Goal: Task Accomplishment & Management: Complete application form

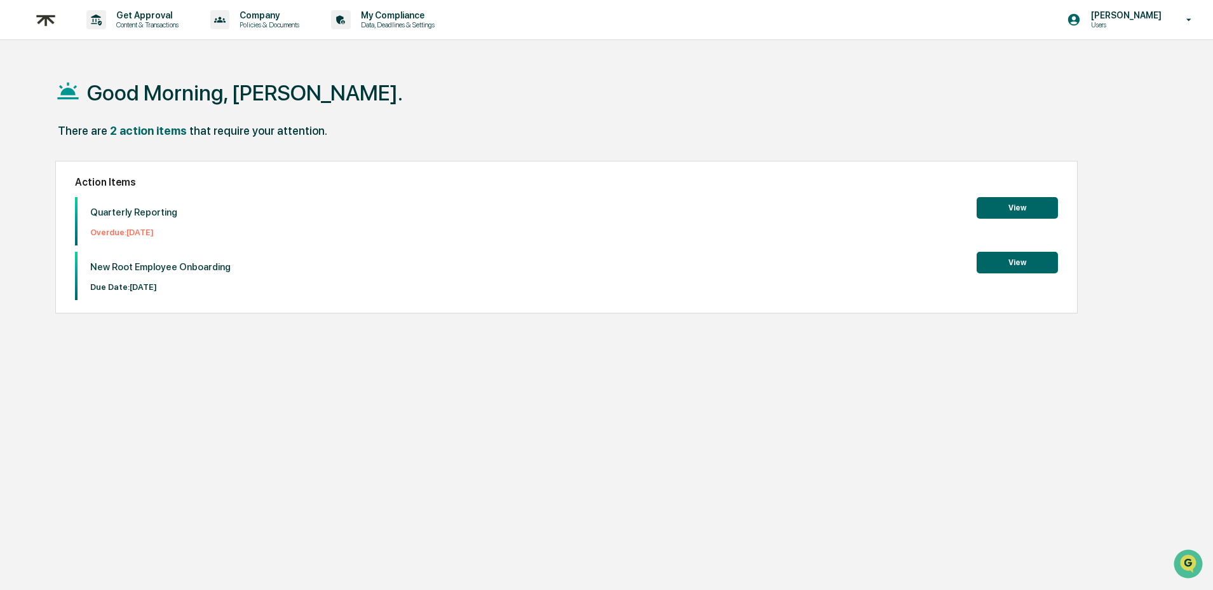
click at [1028, 209] on button "View" at bounding box center [1017, 208] width 81 height 22
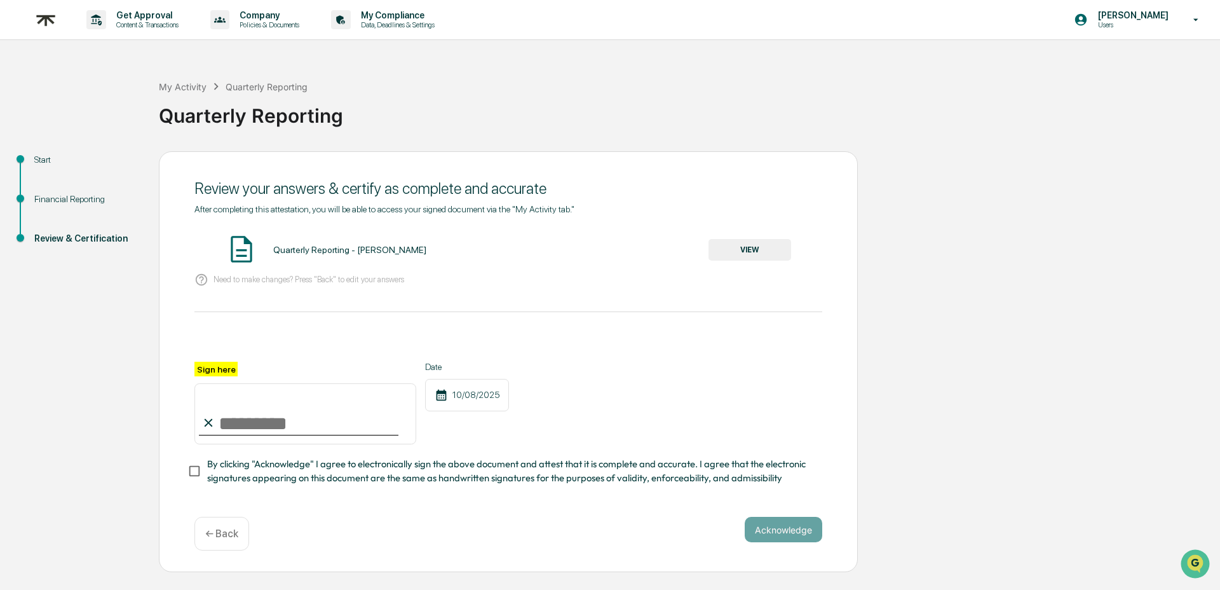
click at [85, 202] on div "Financial Reporting" at bounding box center [86, 199] width 104 height 13
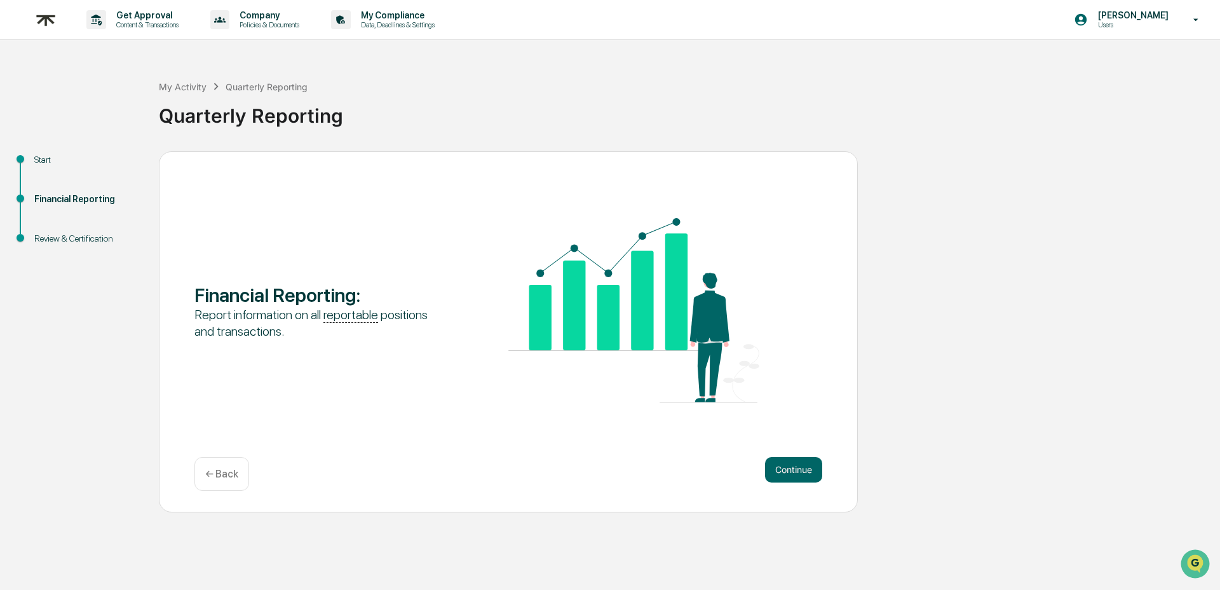
click at [33, 171] on div "Start" at bounding box center [86, 174] width 125 height 39
click at [37, 167] on div "Start" at bounding box center [86, 174] width 125 height 39
click at [39, 163] on div "Start" at bounding box center [86, 159] width 104 height 13
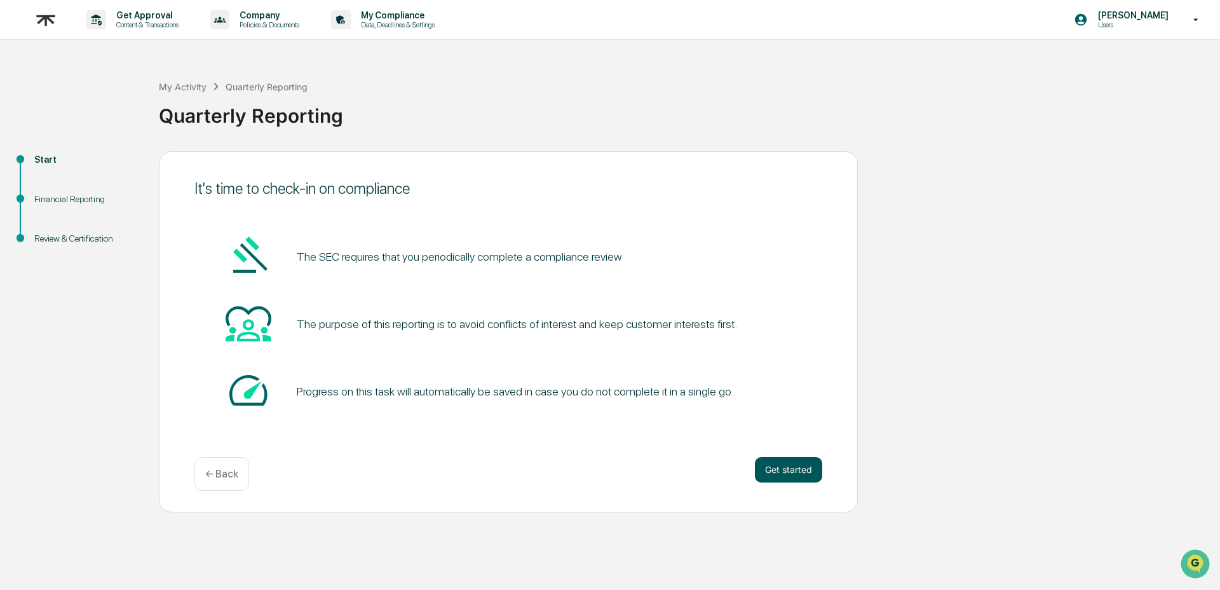
click at [807, 479] on button "Get started" at bounding box center [788, 469] width 67 height 25
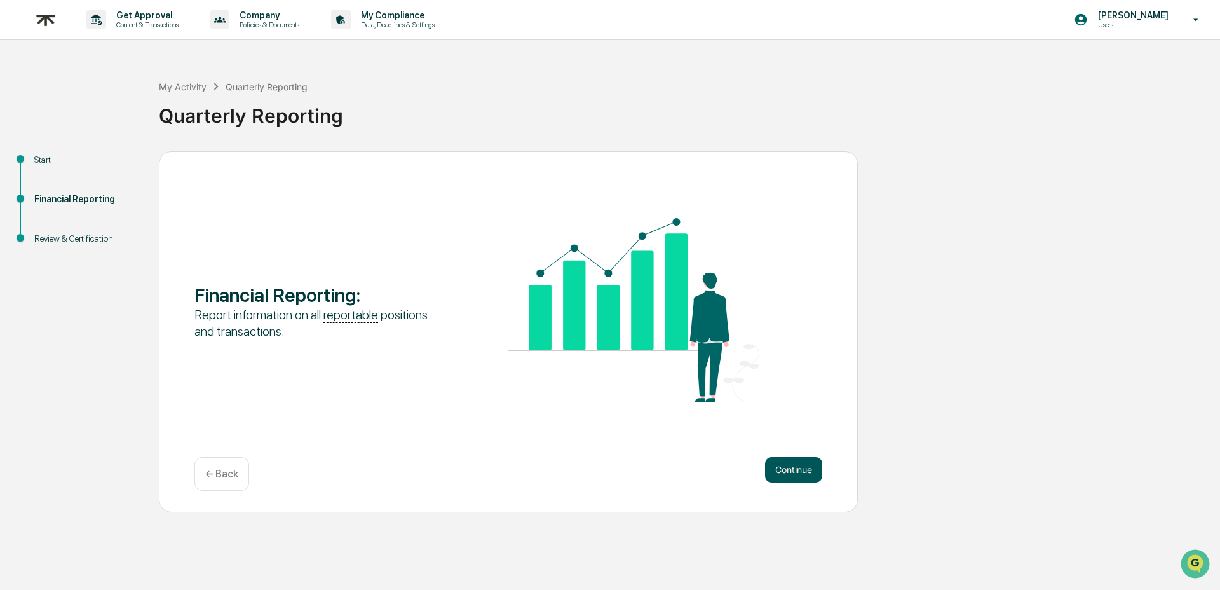
click at [806, 475] on button "Continue" at bounding box center [793, 469] width 57 height 25
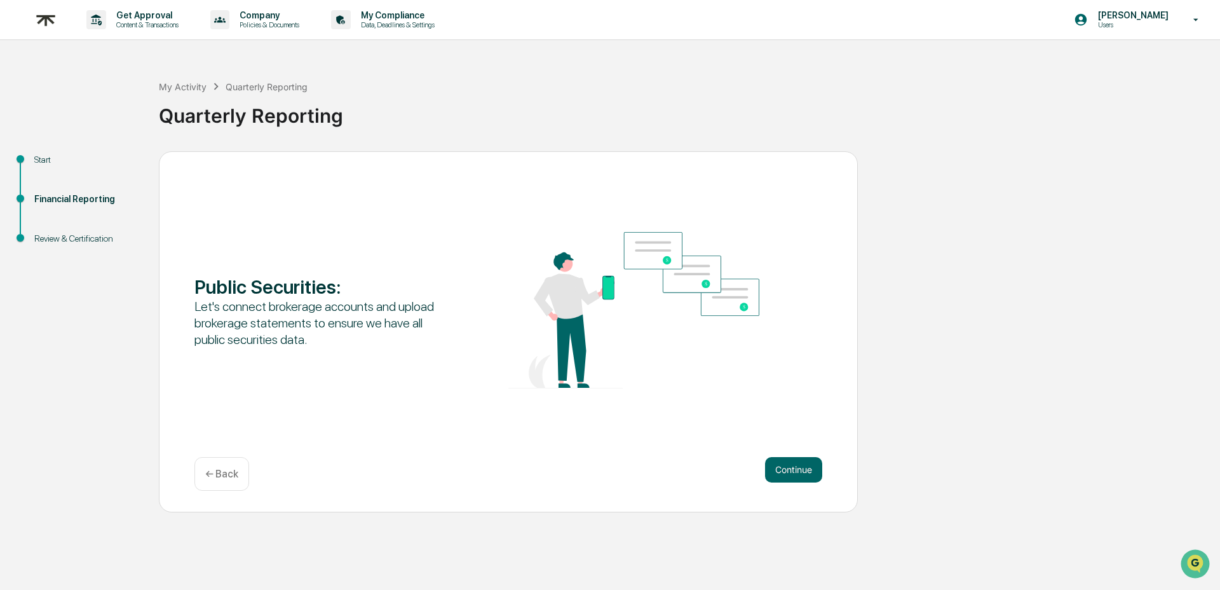
click at [806, 475] on button "Continue" at bounding box center [793, 469] width 57 height 25
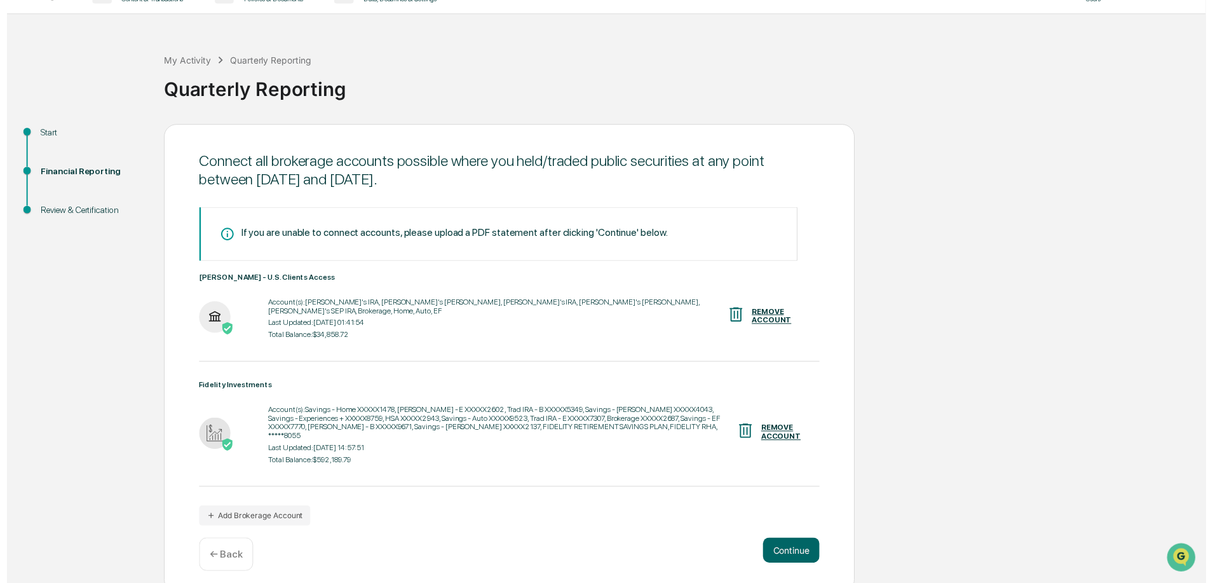
scroll to position [31, 0]
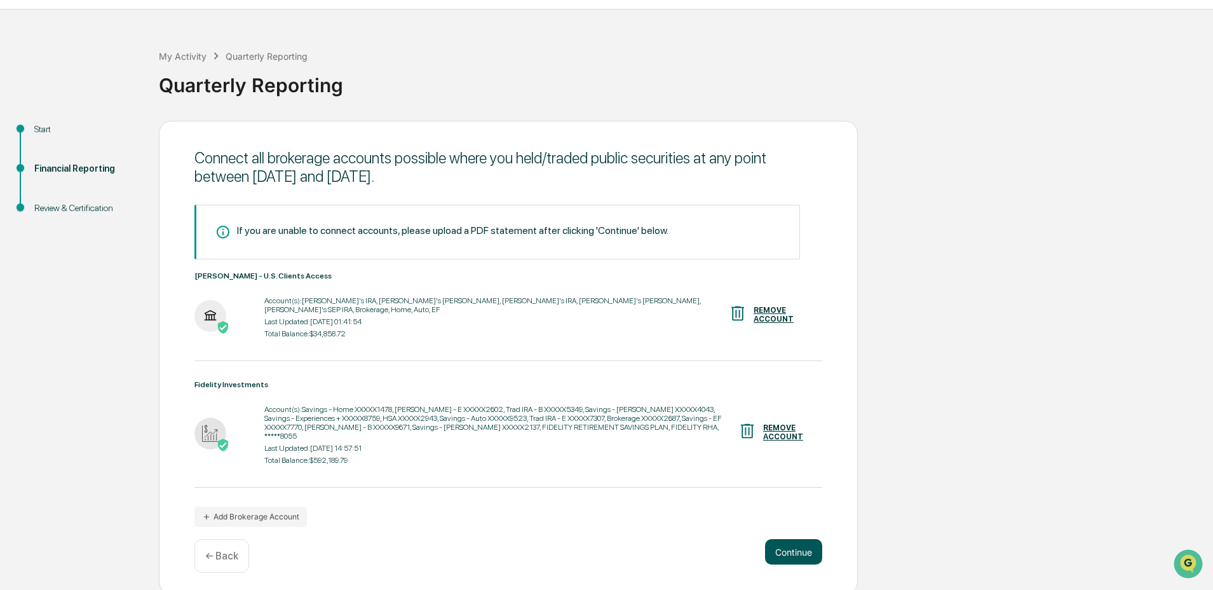
click at [791, 552] on button "Continue" at bounding box center [793, 551] width 57 height 25
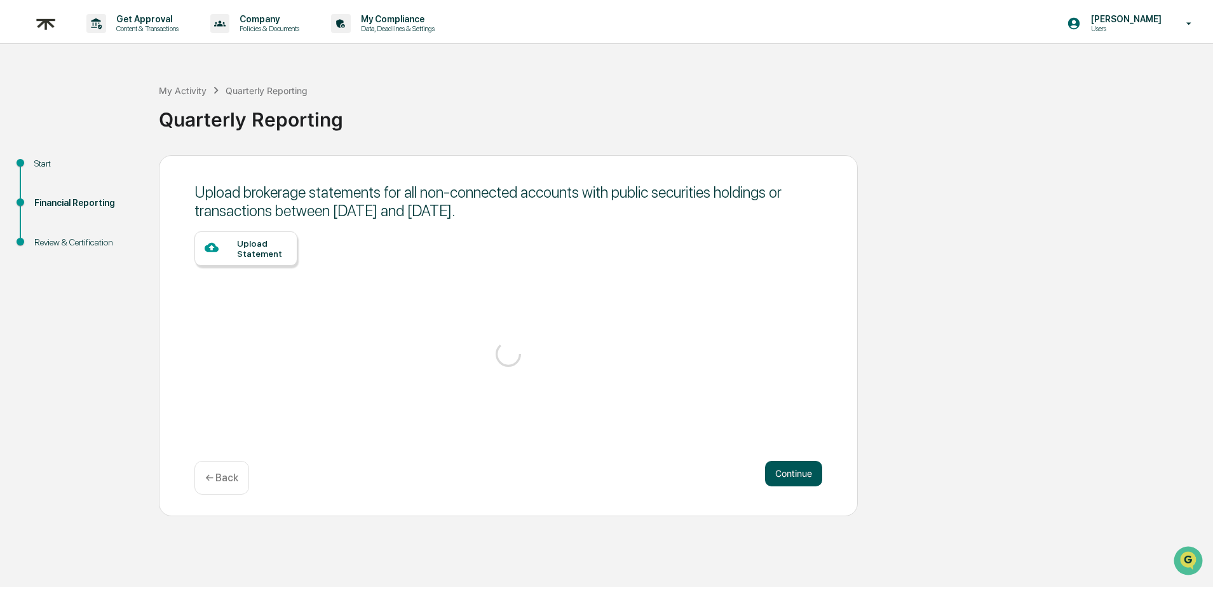
scroll to position [0, 0]
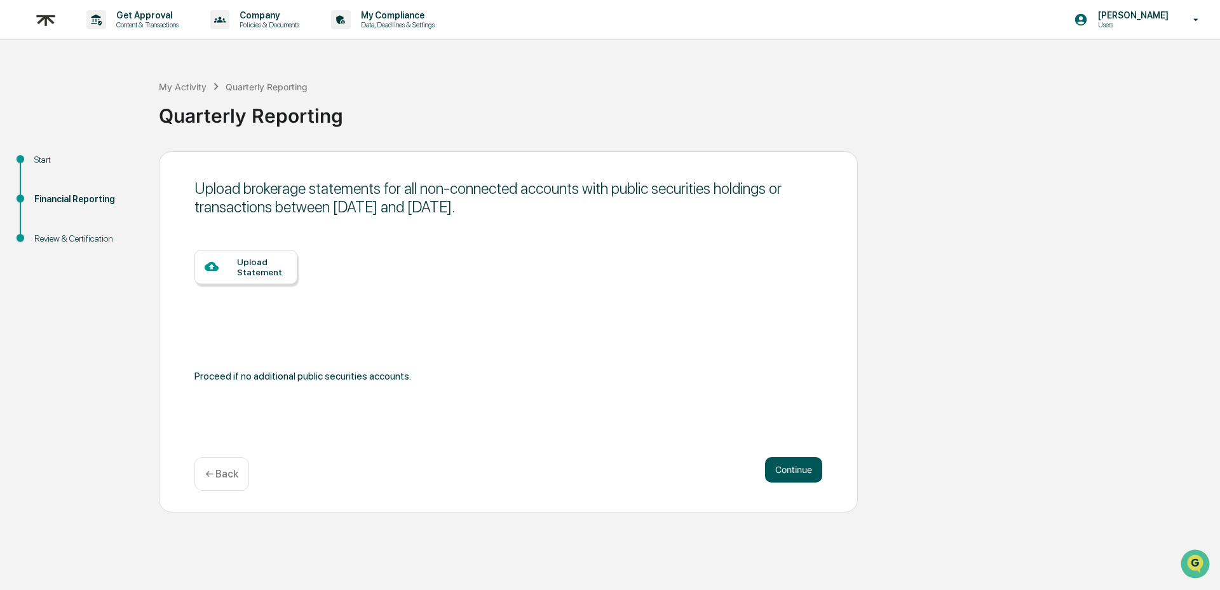
click at [800, 477] on button "Continue" at bounding box center [793, 469] width 57 height 25
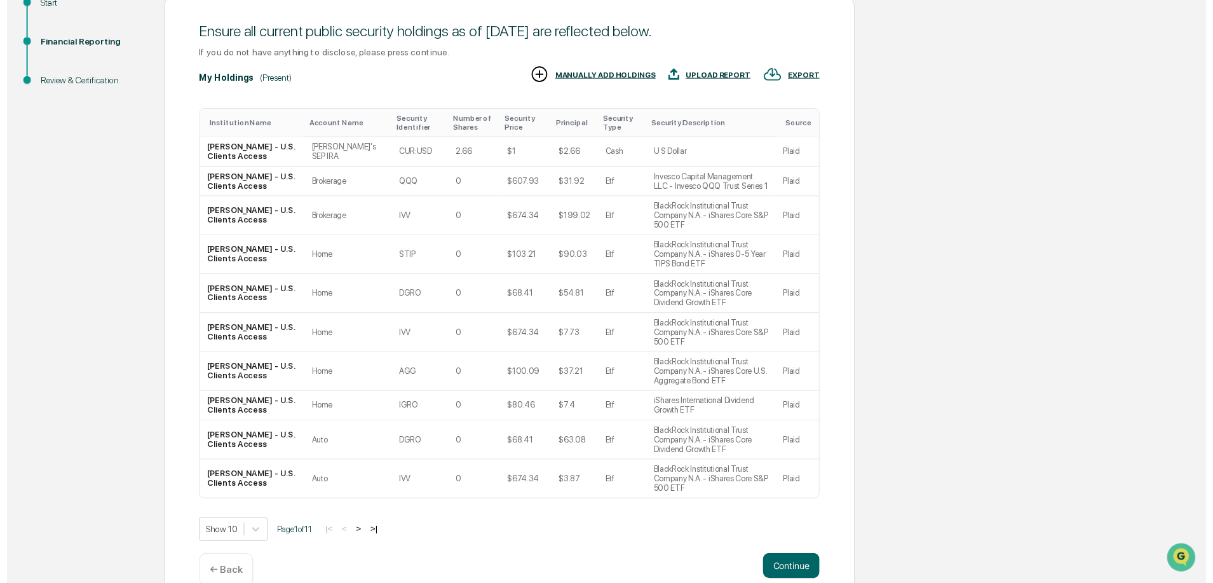
scroll to position [158, 0]
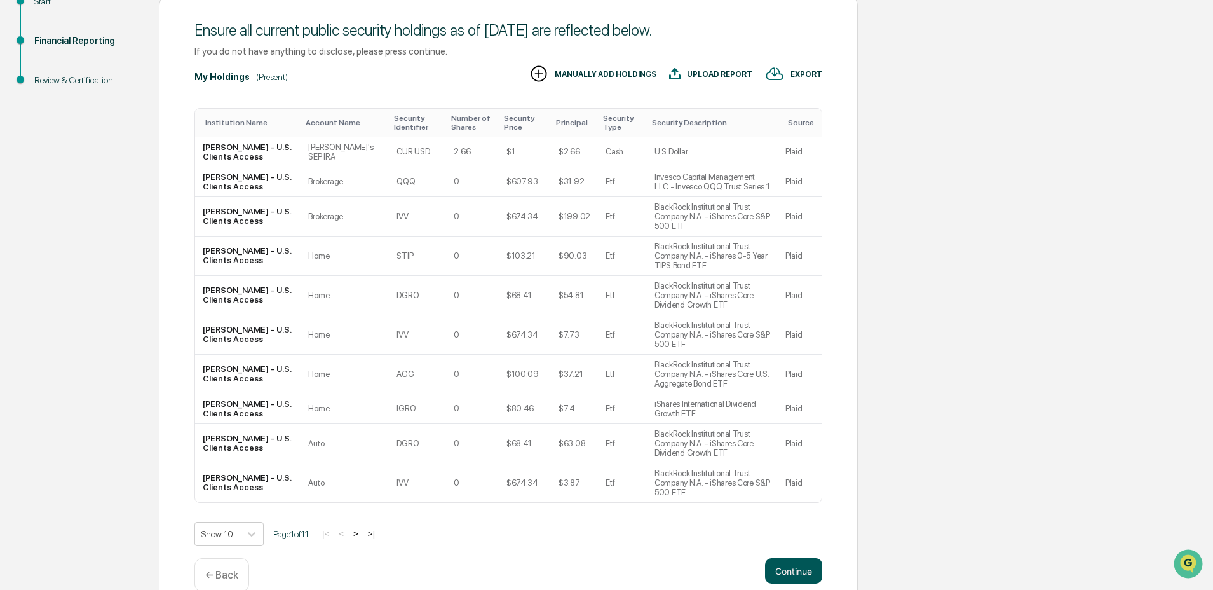
click at [805, 558] on button "Continue" at bounding box center [793, 570] width 57 height 25
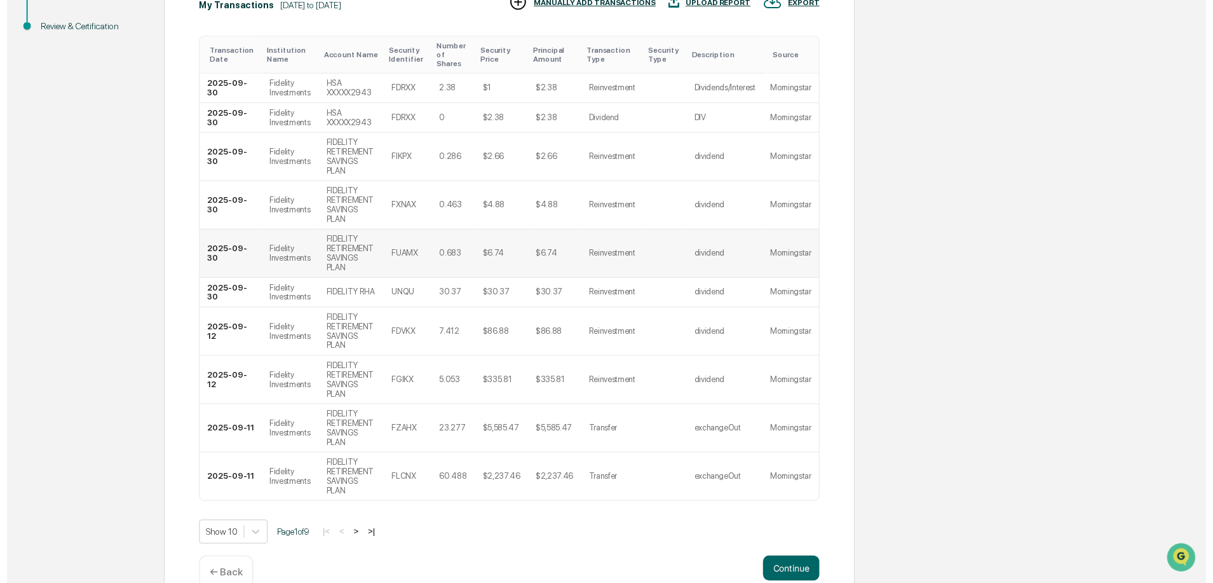
scroll to position [279, 0]
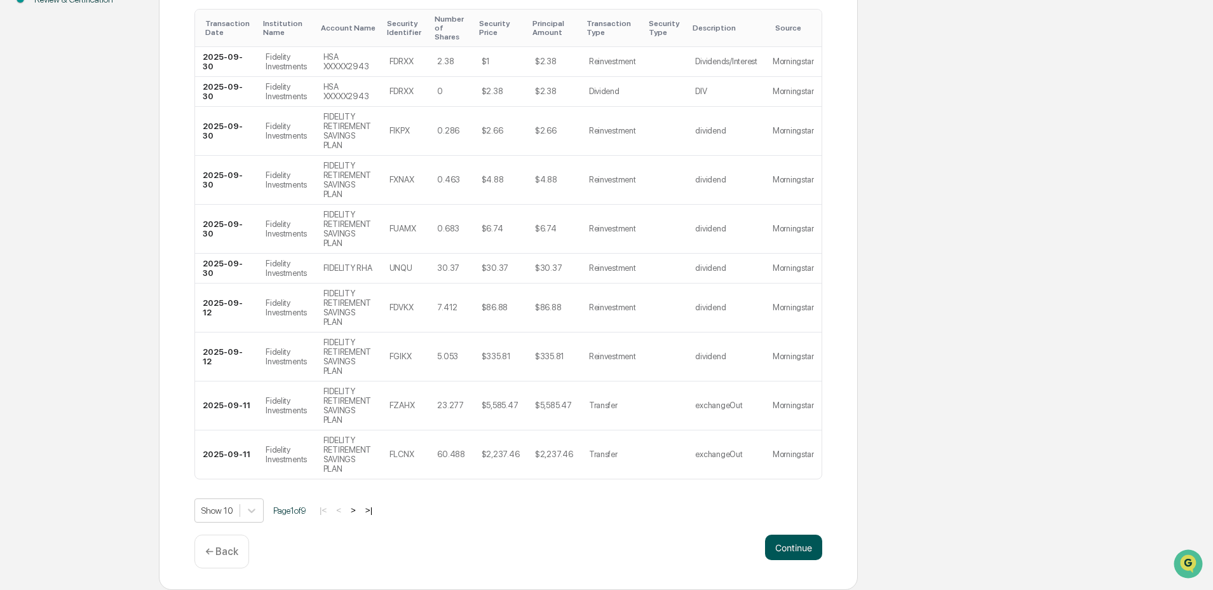
click at [795, 549] on button "Continue" at bounding box center [793, 547] width 57 height 25
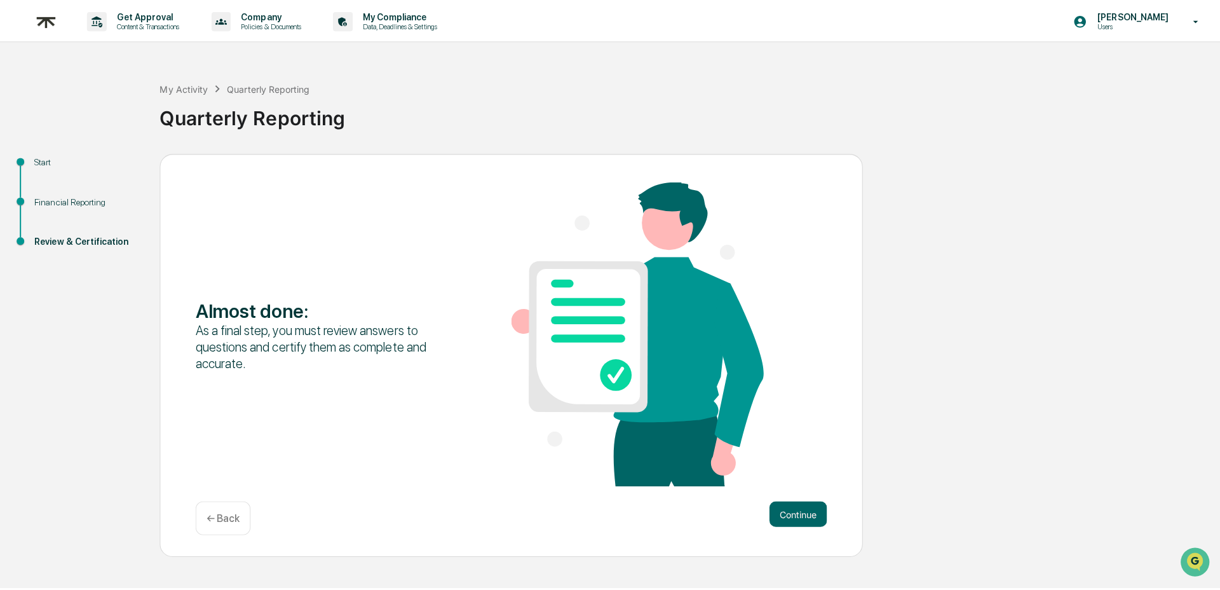
scroll to position [0, 0]
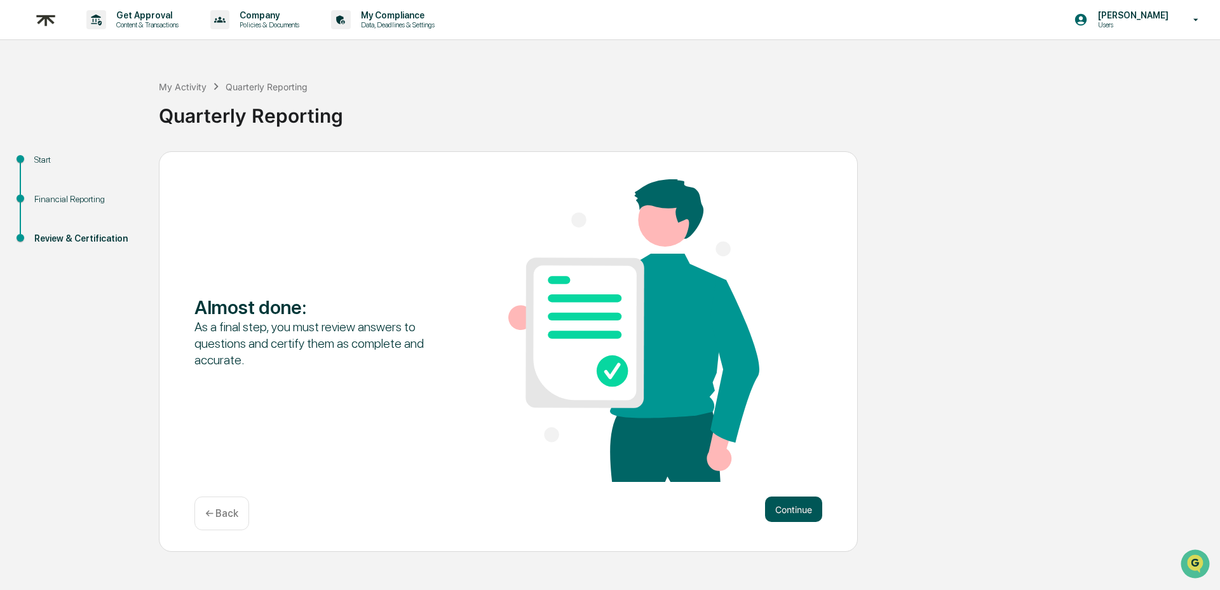
click at [805, 513] on button "Continue" at bounding box center [793, 508] width 57 height 25
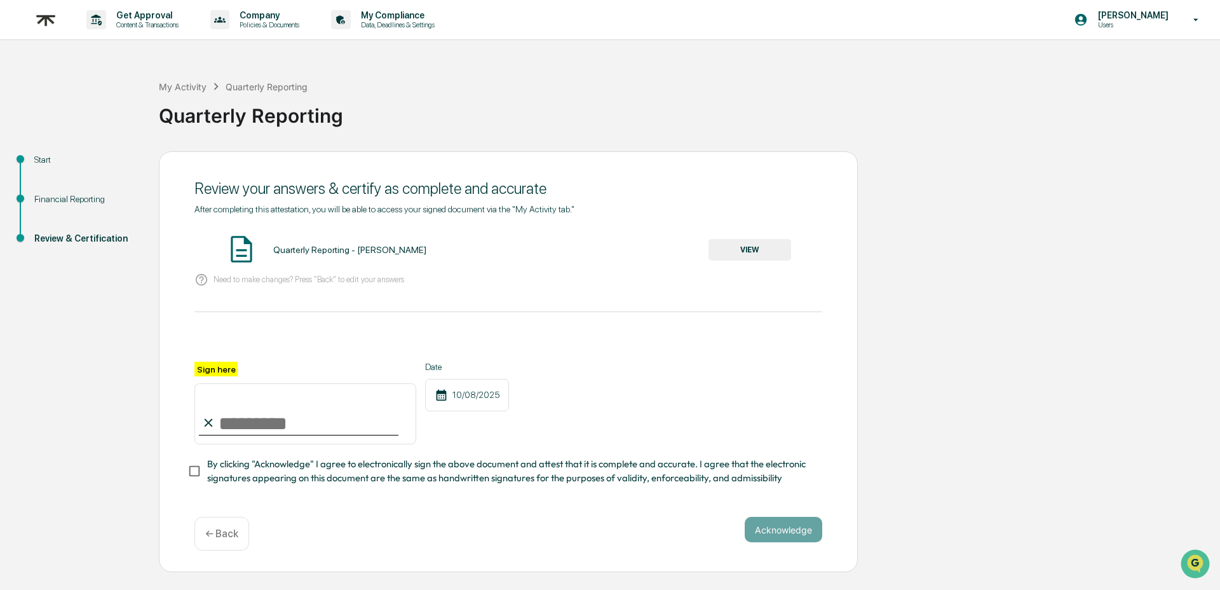
click at [771, 260] on button "VIEW" at bounding box center [750, 250] width 83 height 22
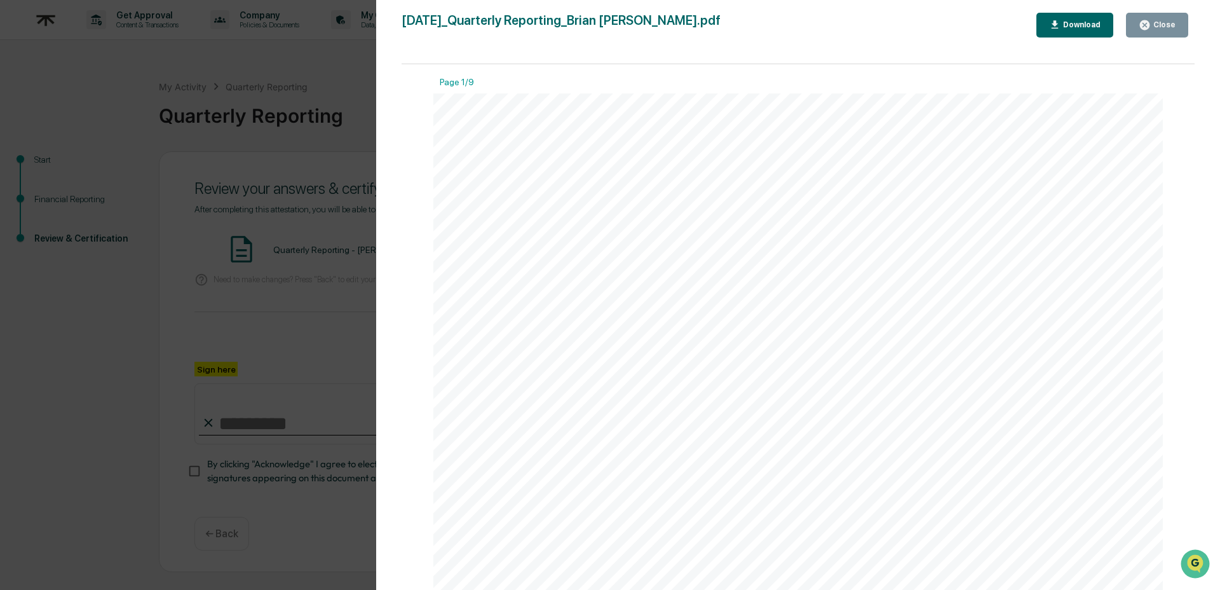
click at [1169, 32] on button "Close" at bounding box center [1157, 25] width 62 height 25
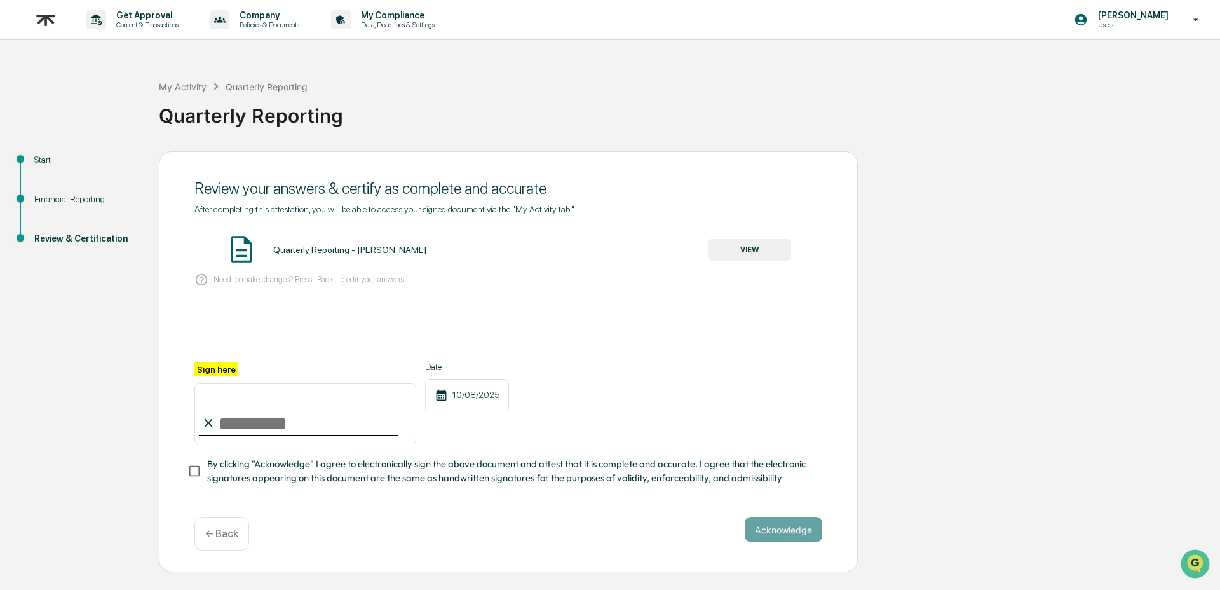
click at [231, 409] on input "Sign here" at bounding box center [306, 413] width 222 height 61
type input "**********"
drag, startPoint x: 660, startPoint y: 400, endPoint x: 500, endPoint y: 429, distance: 163.5
click at [660, 400] on div "**********" at bounding box center [509, 403] width 628 height 83
click at [334, 463] on span "By clicking "Acknowledge" I agree to electronically sign the above document and…" at bounding box center [509, 471] width 605 height 29
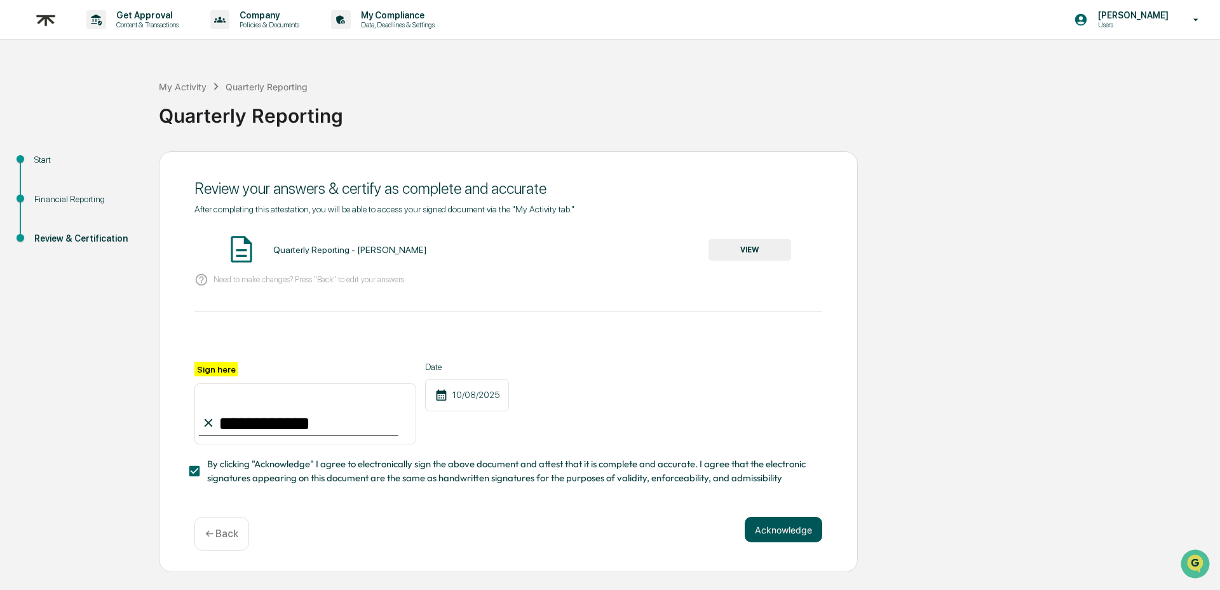
click at [776, 530] on button "Acknowledge" at bounding box center [784, 529] width 78 height 25
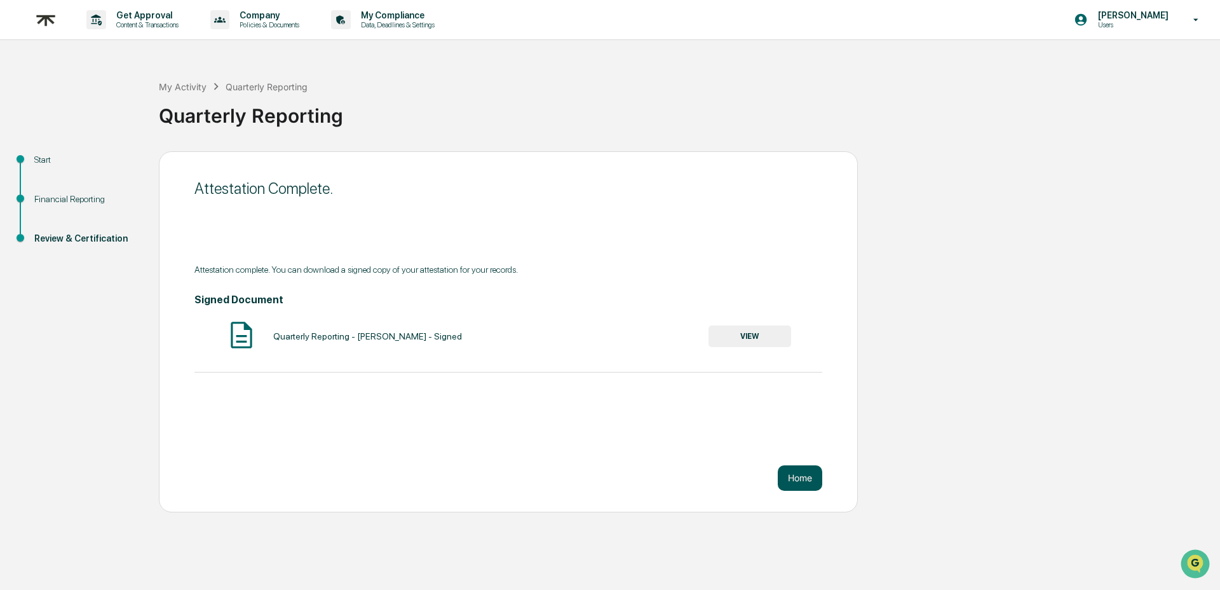
click at [809, 475] on button "Home" at bounding box center [800, 477] width 44 height 25
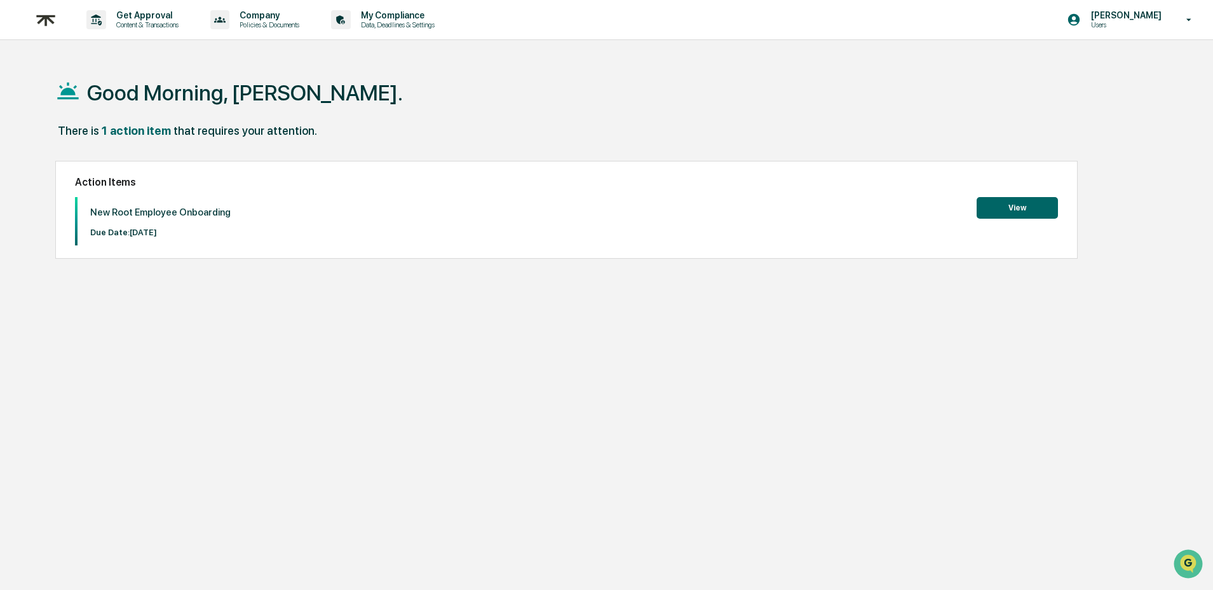
click at [1004, 210] on button "View" at bounding box center [1017, 208] width 81 height 22
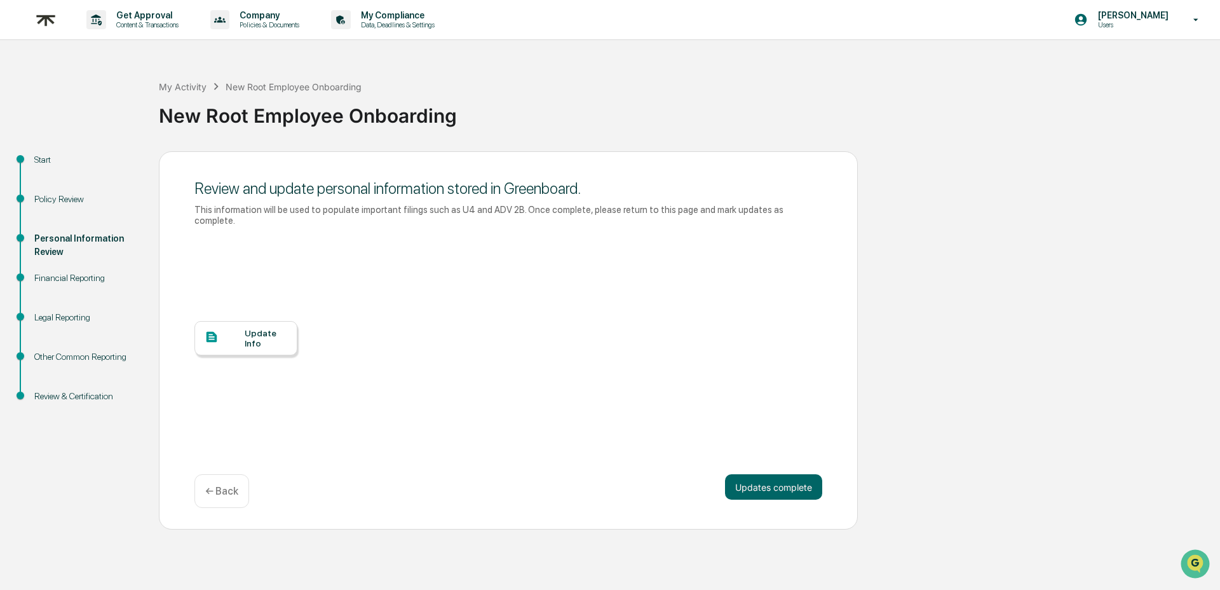
click at [72, 266] on div "Personal Information Review" at bounding box center [86, 253] width 125 height 39
click at [258, 322] on div "Update Info" at bounding box center [246, 338] width 103 height 34
click at [802, 494] on button "Updates complete" at bounding box center [773, 486] width 97 height 25
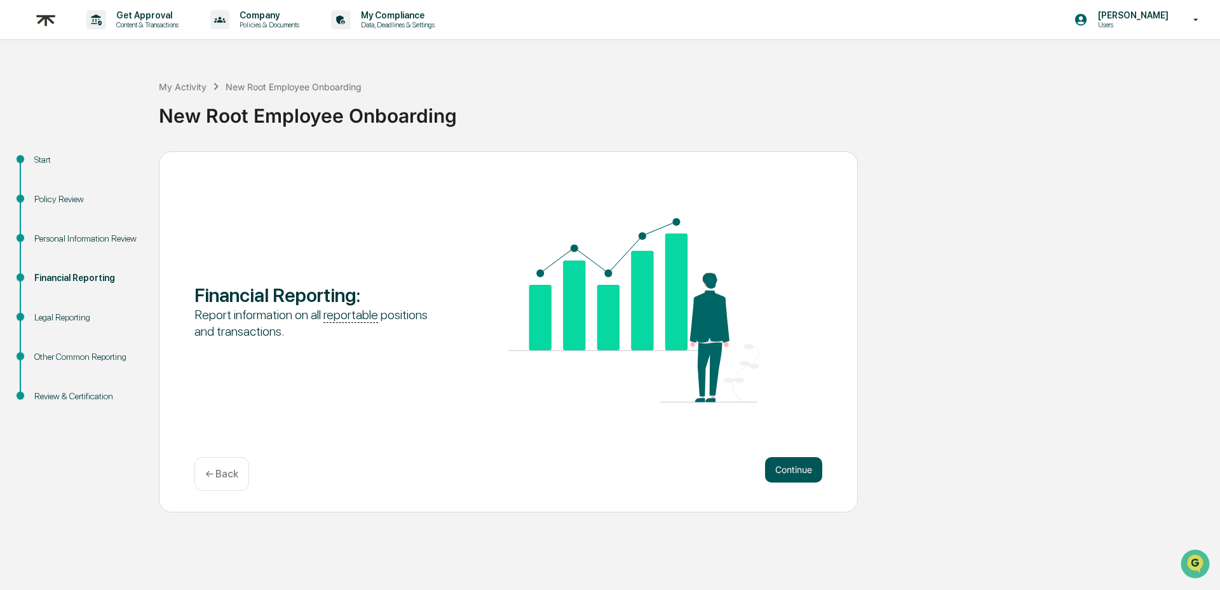
click at [804, 472] on button "Continue" at bounding box center [793, 469] width 57 height 25
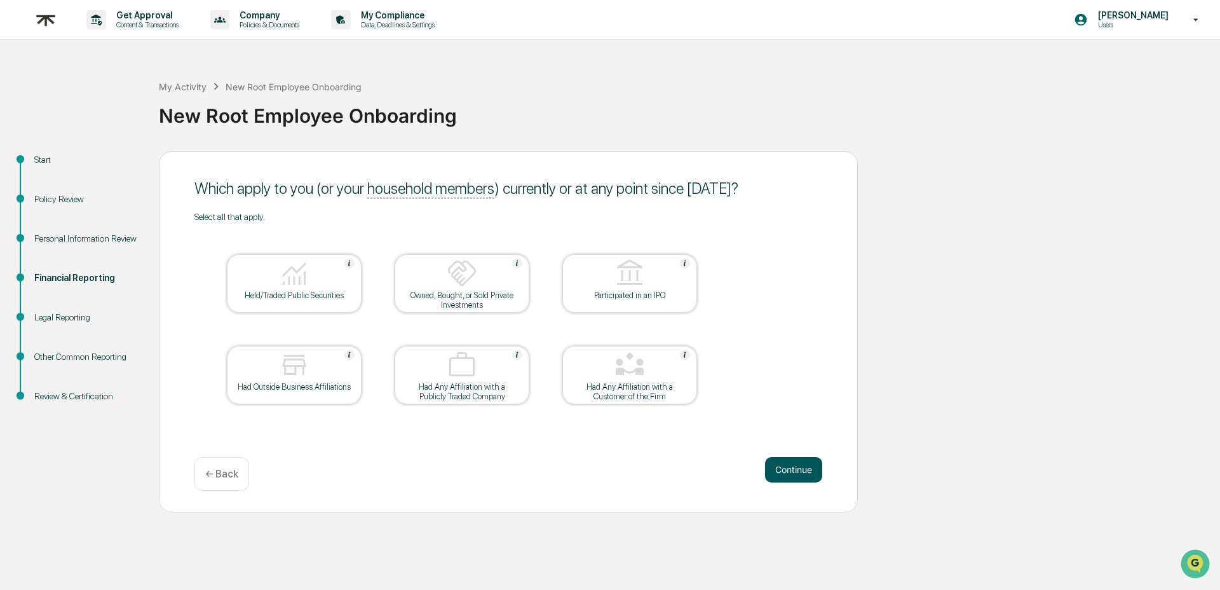
click at [800, 478] on button "Continue" at bounding box center [793, 469] width 57 height 25
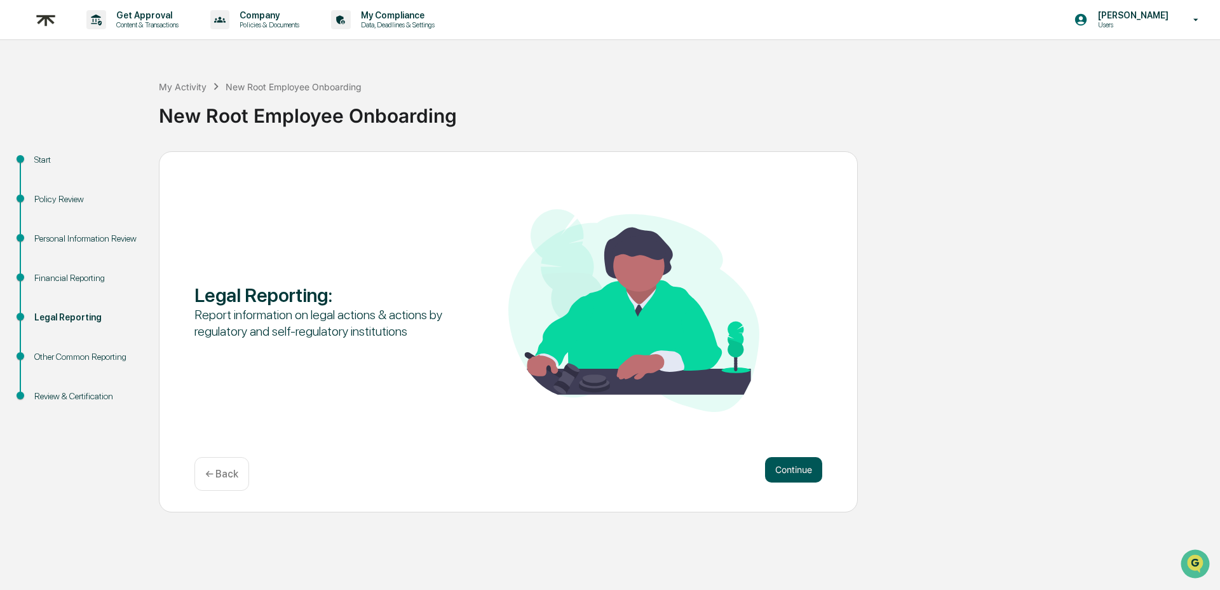
click at [801, 474] on button "Continue" at bounding box center [793, 469] width 57 height 25
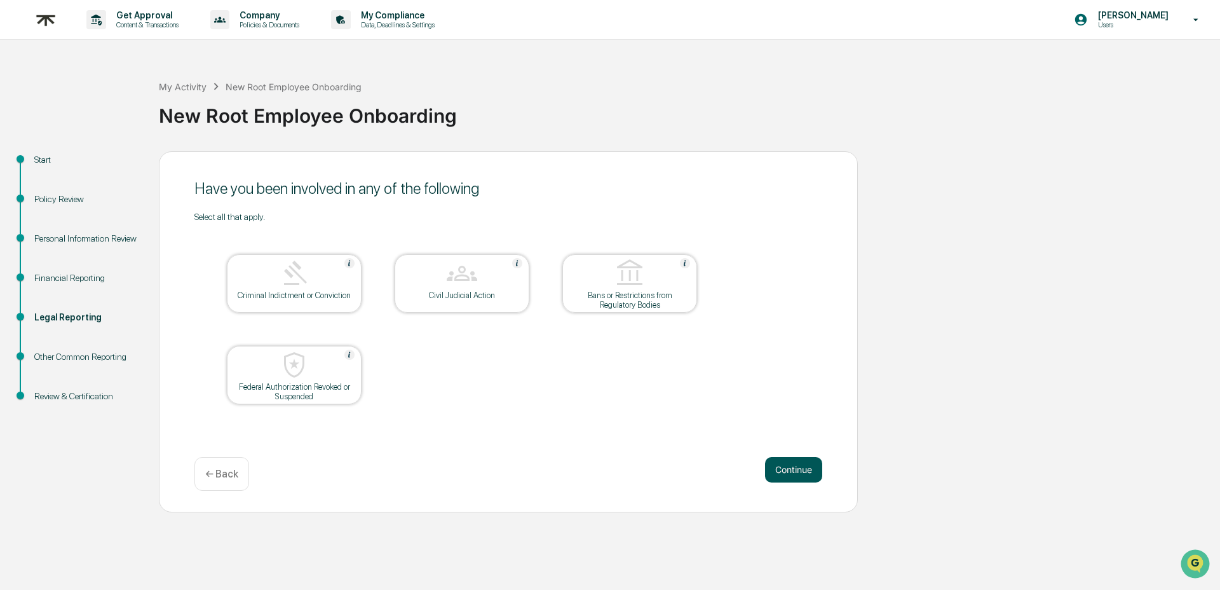
click at [800, 475] on button "Continue" at bounding box center [793, 469] width 57 height 25
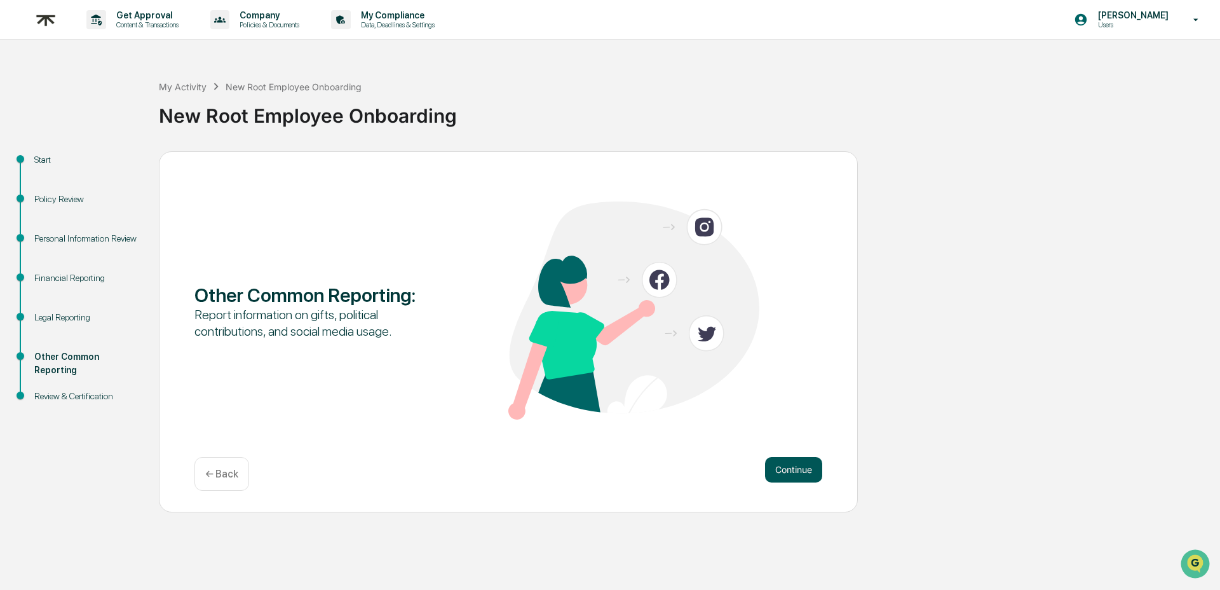
click at [800, 475] on button "Continue" at bounding box center [793, 469] width 57 height 25
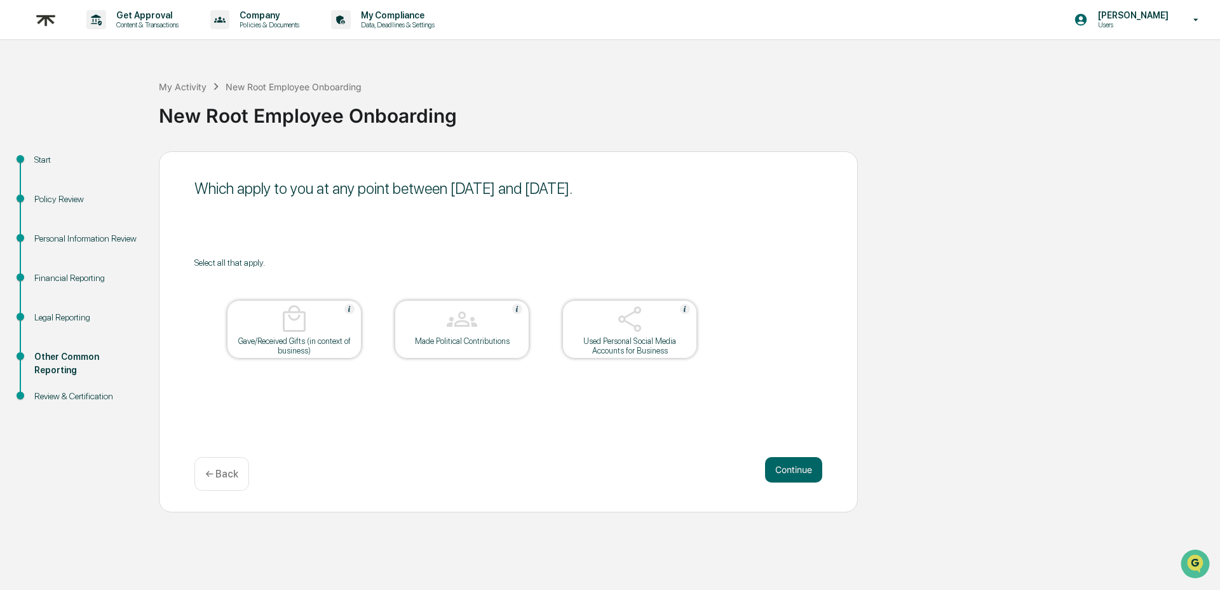
click at [800, 475] on button "Continue" at bounding box center [793, 469] width 57 height 25
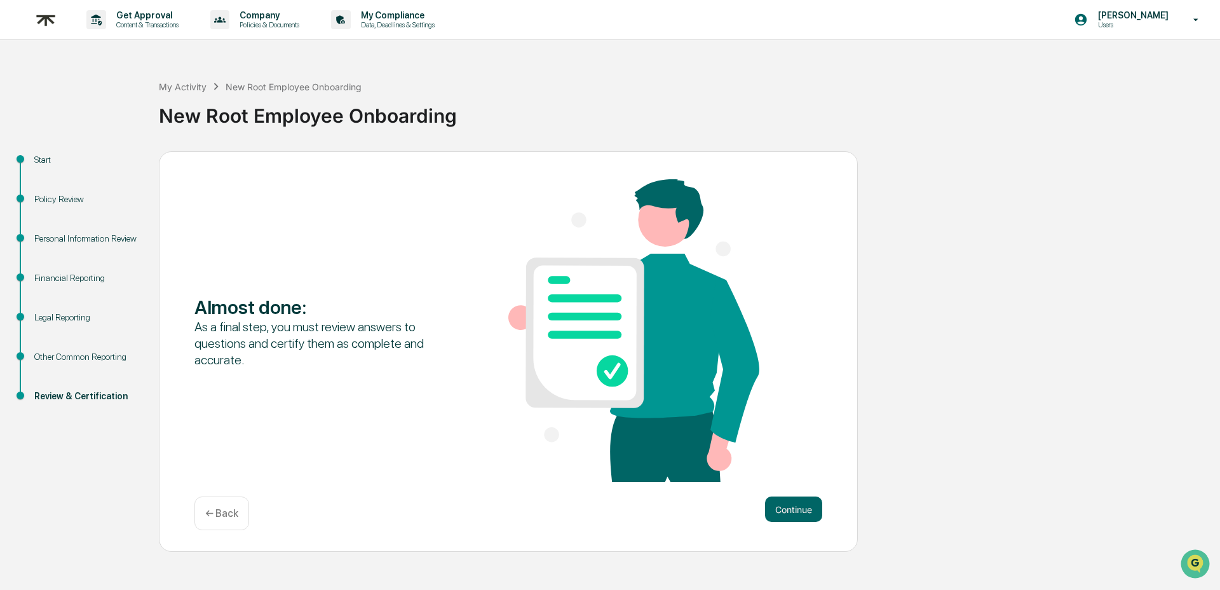
click at [225, 514] on p "← Back" at bounding box center [221, 513] width 33 height 12
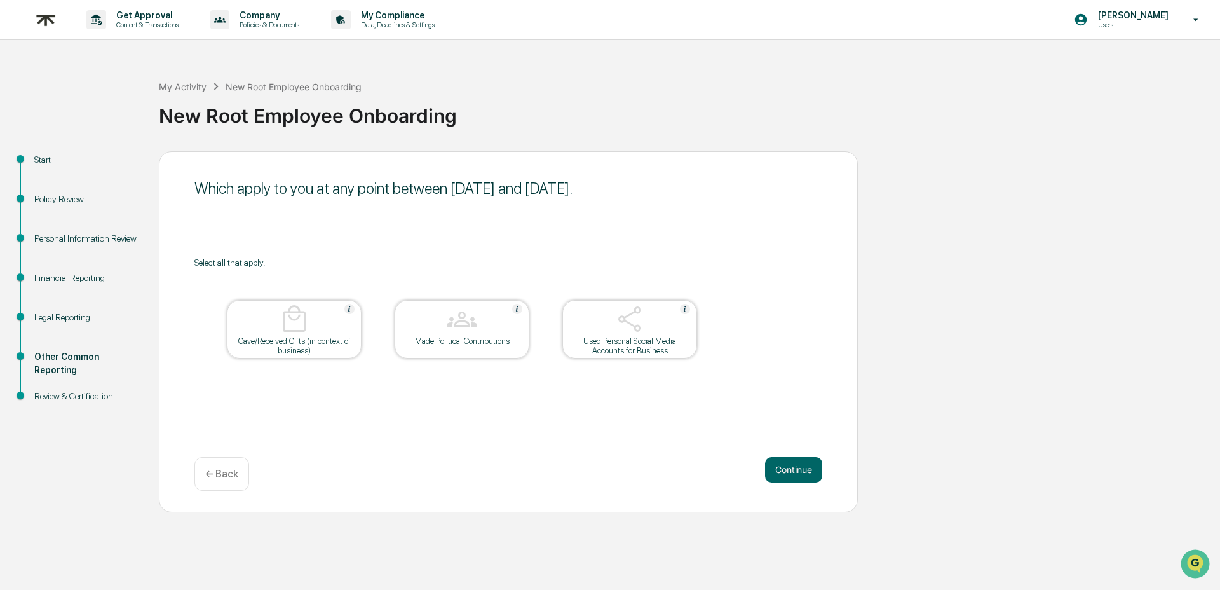
click at [627, 335] on div at bounding box center [629, 320] width 127 height 32
click at [613, 319] on div at bounding box center [629, 320] width 127 height 32
click at [777, 472] on button "Continue" at bounding box center [793, 469] width 57 height 25
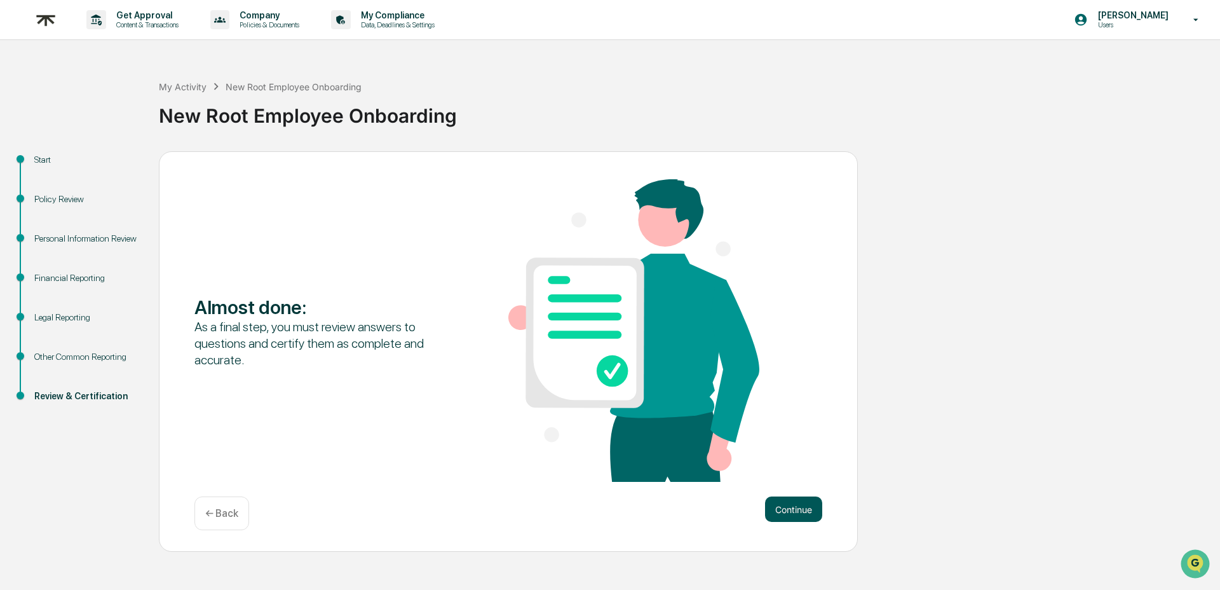
click at [779, 517] on button "Continue" at bounding box center [793, 508] width 57 height 25
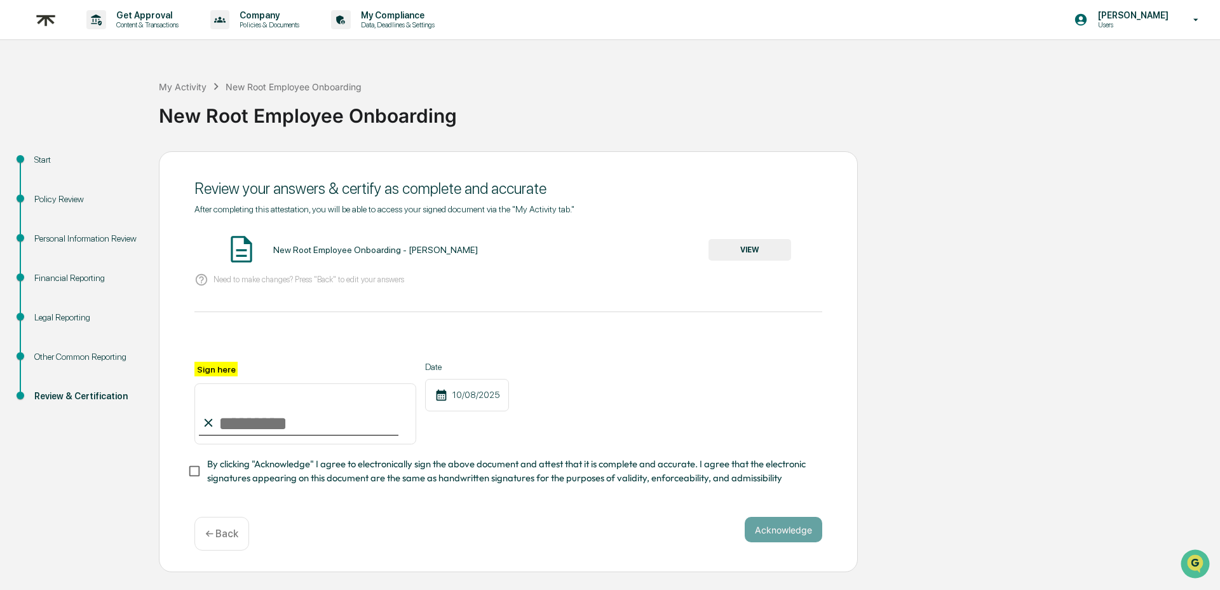
click at [781, 247] on button "VIEW" at bounding box center [750, 250] width 83 height 22
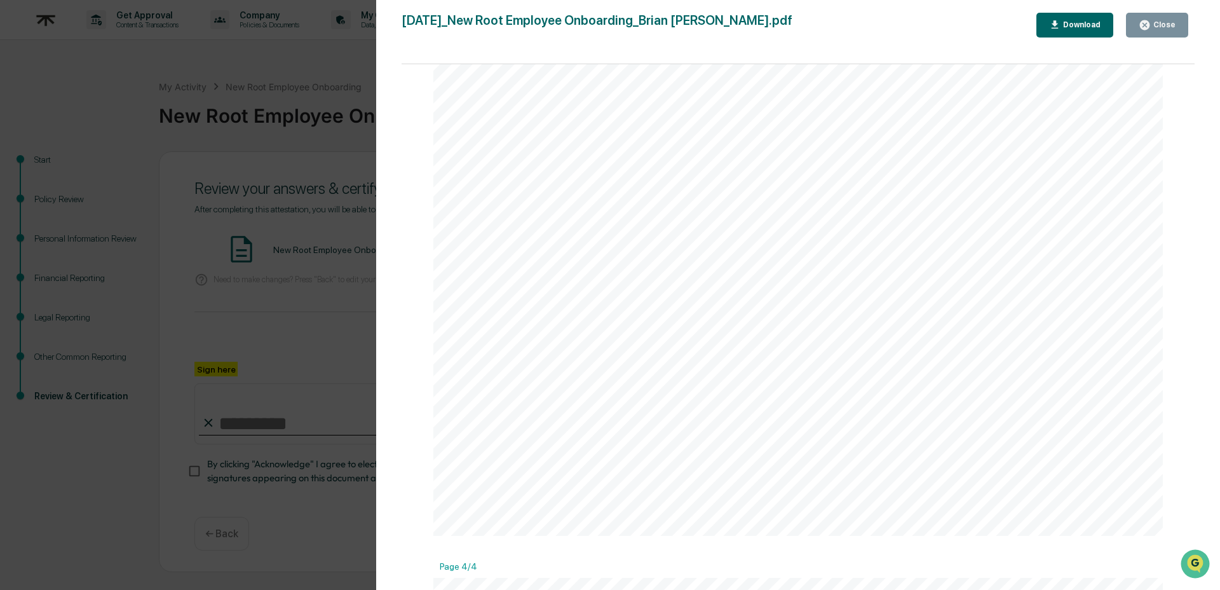
scroll to position [3267, 0]
click at [1150, 29] on icon "button" at bounding box center [1145, 25] width 12 height 12
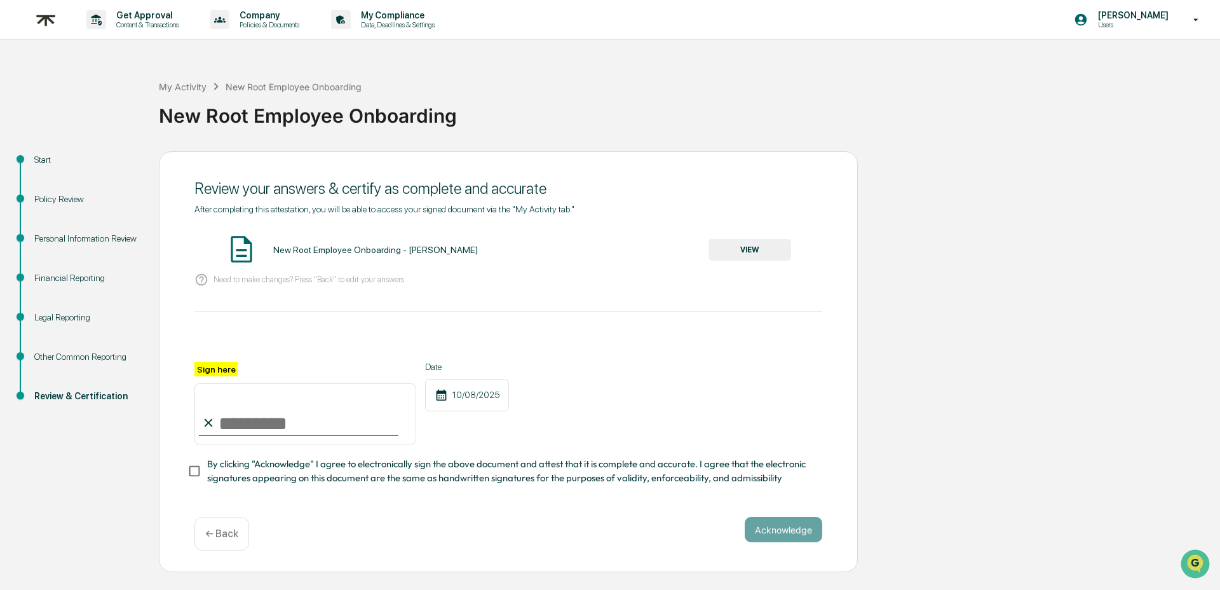
click at [52, 245] on div "Personal Information Review" at bounding box center [86, 238] width 104 height 13
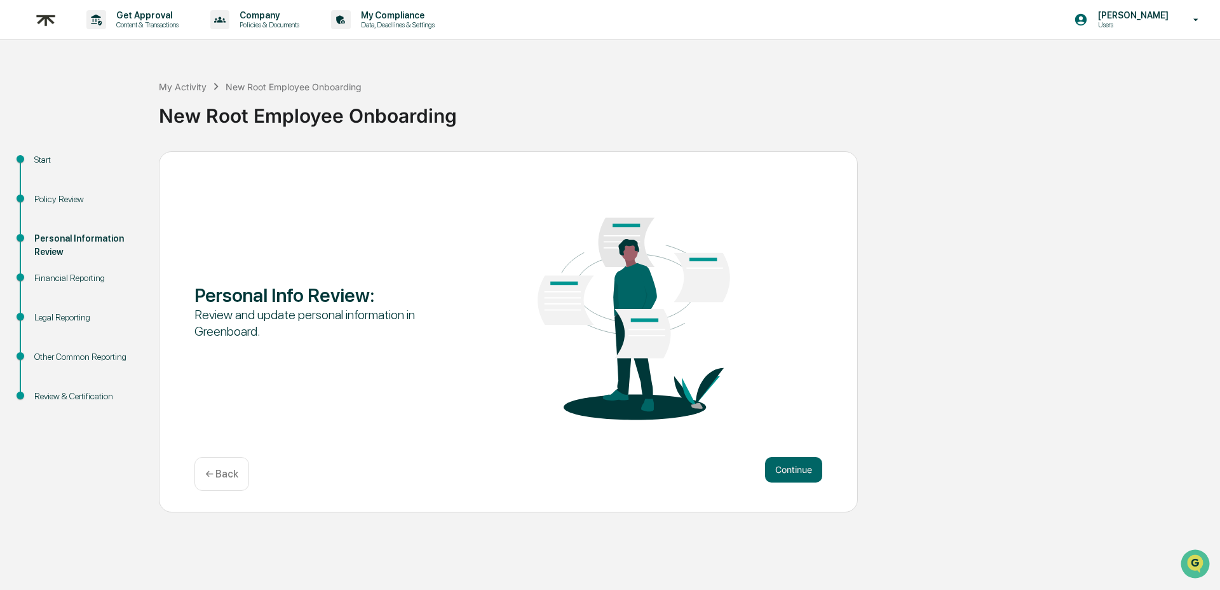
click at [65, 200] on div "Policy Review" at bounding box center [86, 199] width 104 height 13
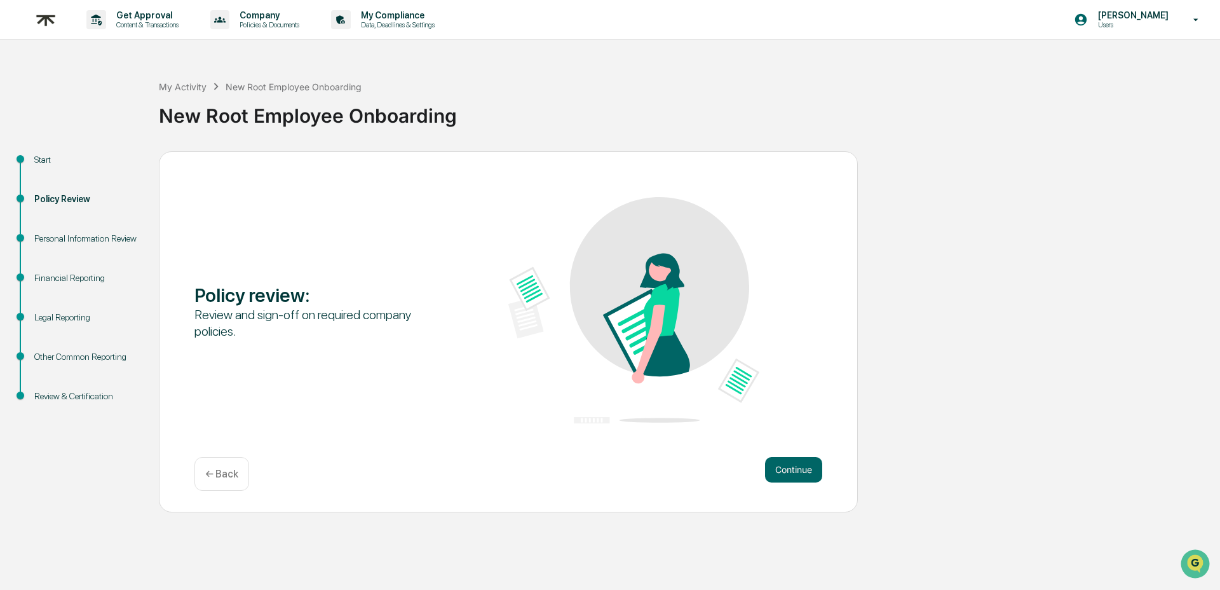
click at [53, 161] on div "Start" at bounding box center [86, 159] width 104 height 13
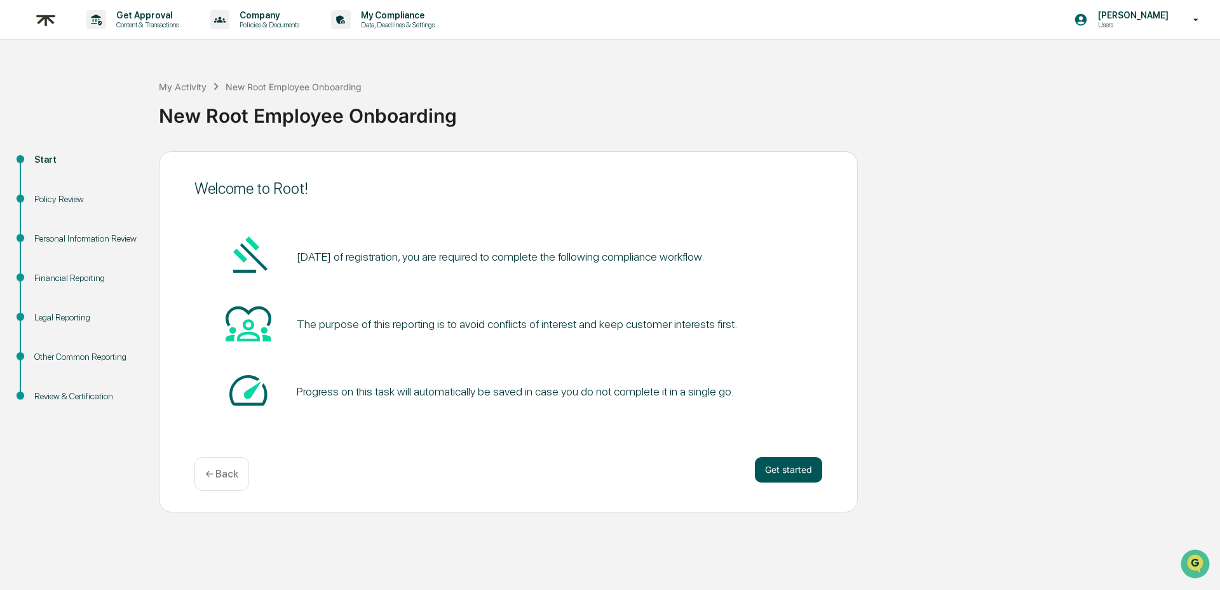
click at [781, 479] on button "Get started" at bounding box center [788, 469] width 67 height 25
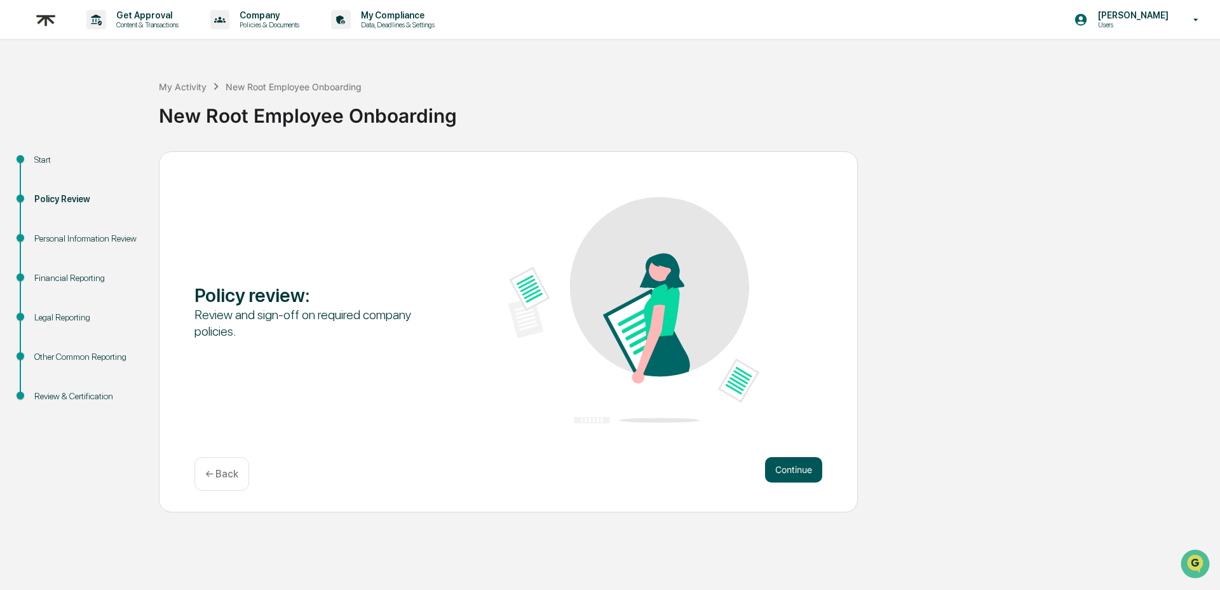
click at [812, 465] on button "Continue" at bounding box center [793, 469] width 57 height 25
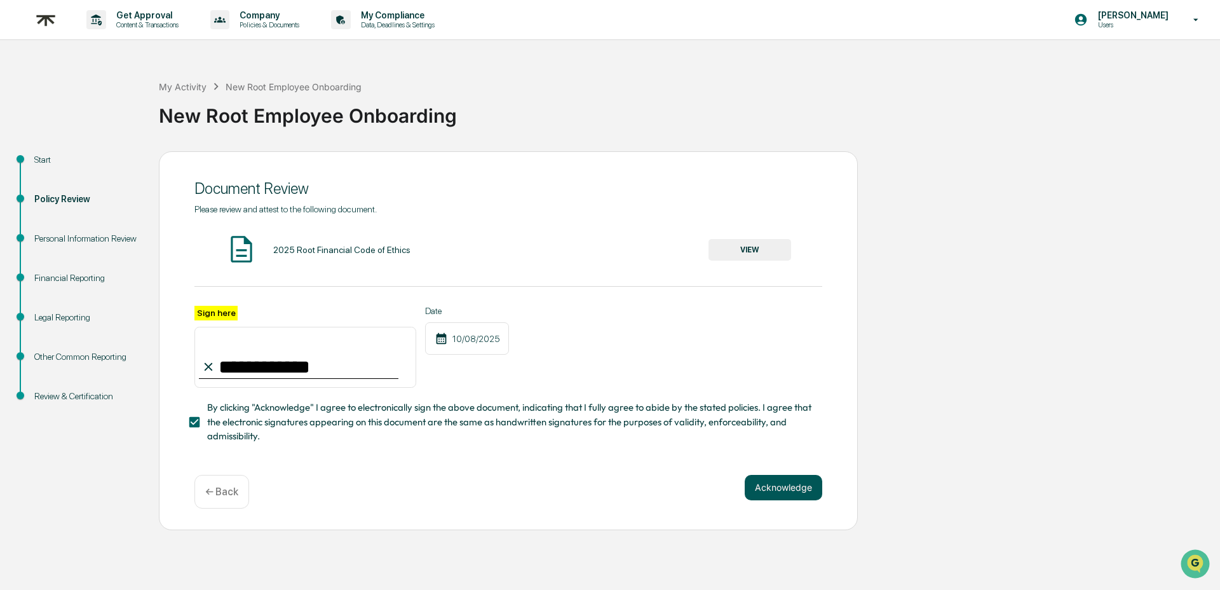
click at [789, 486] on button "Acknowledge" at bounding box center [784, 487] width 78 height 25
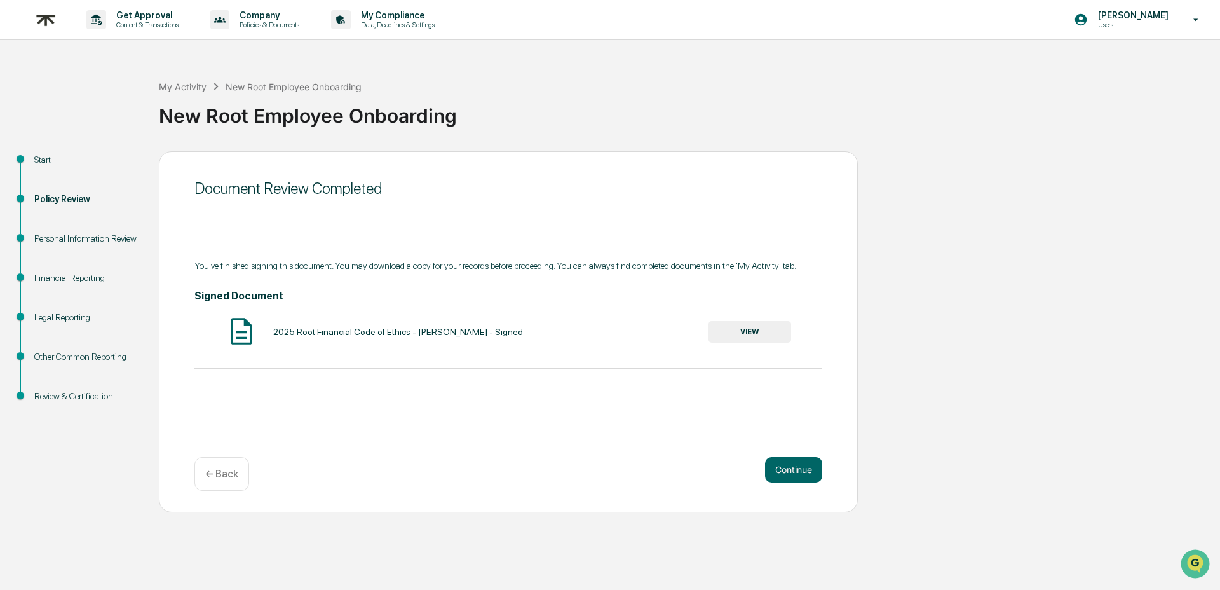
click at [735, 331] on button "VIEW" at bounding box center [750, 332] width 83 height 22
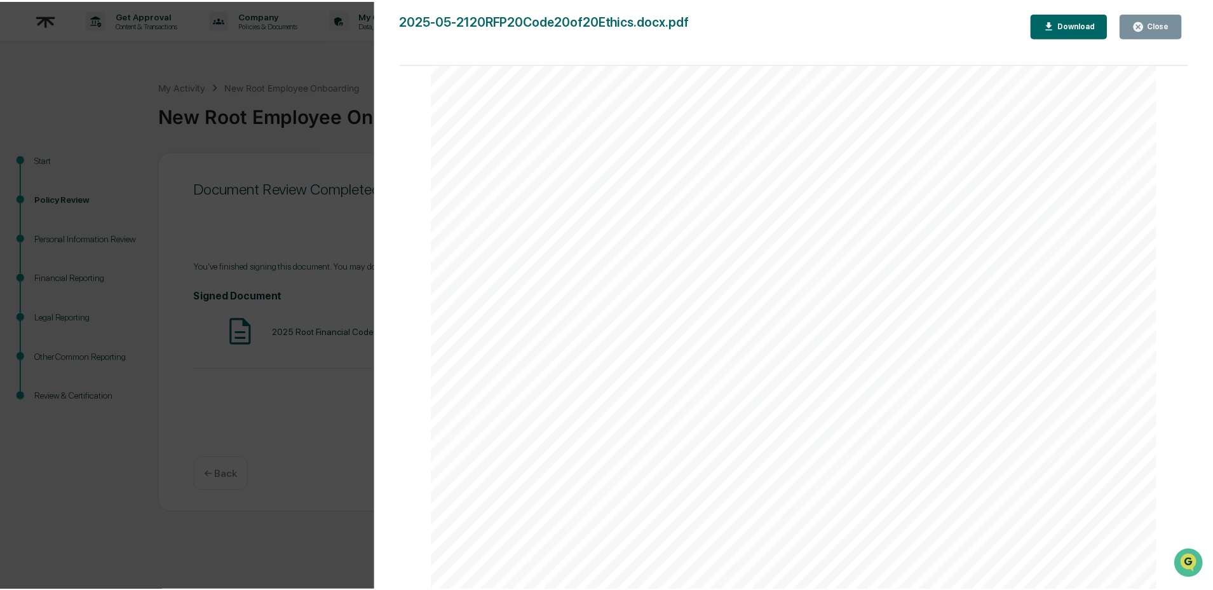
scroll to position [4157, 0]
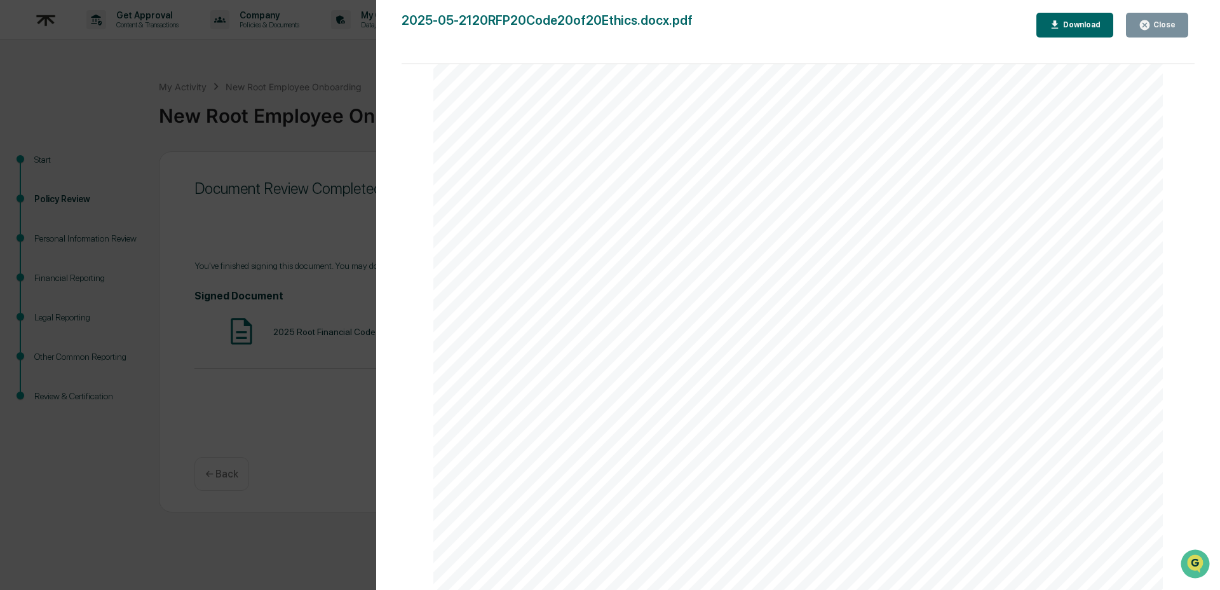
click at [1154, 22] on div "Close" at bounding box center [1163, 24] width 25 height 9
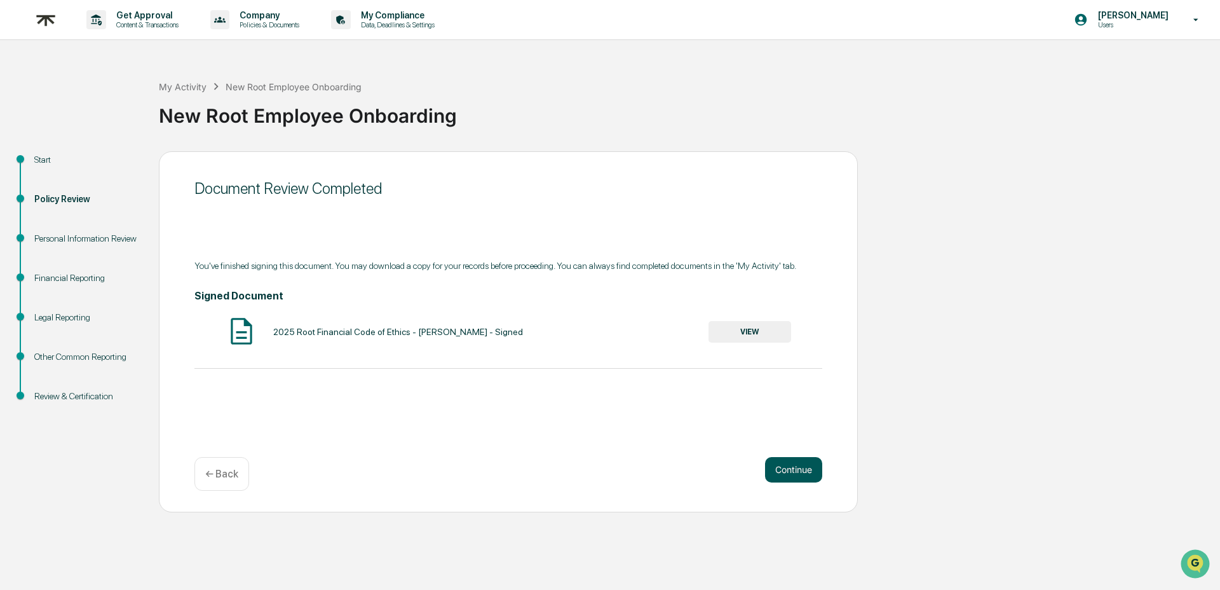
click at [798, 469] on button "Continue" at bounding box center [793, 469] width 57 height 25
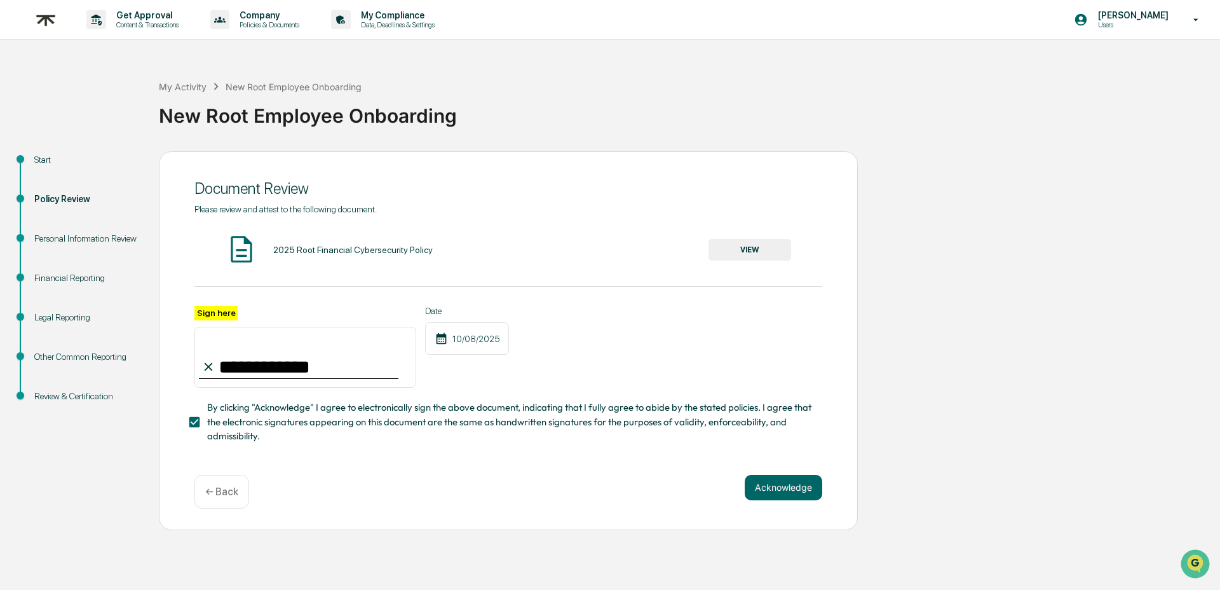
click at [791, 473] on div "**********" at bounding box center [508, 340] width 699 height 379
click at [786, 485] on button "Acknowledge" at bounding box center [784, 487] width 78 height 25
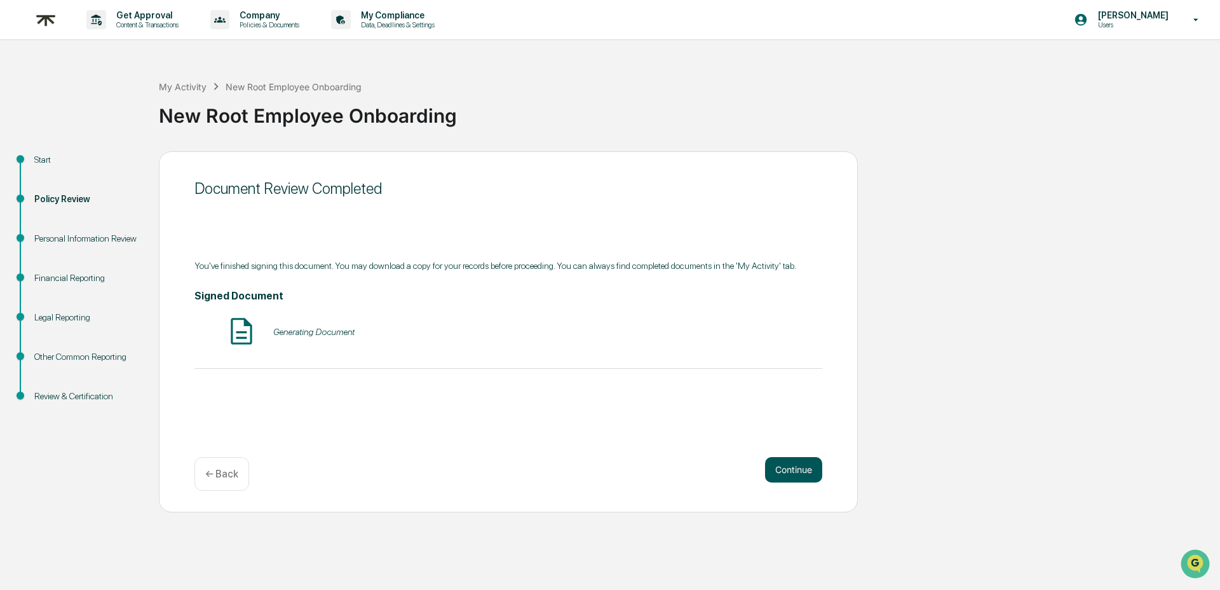
click at [810, 470] on button "Continue" at bounding box center [793, 469] width 57 height 25
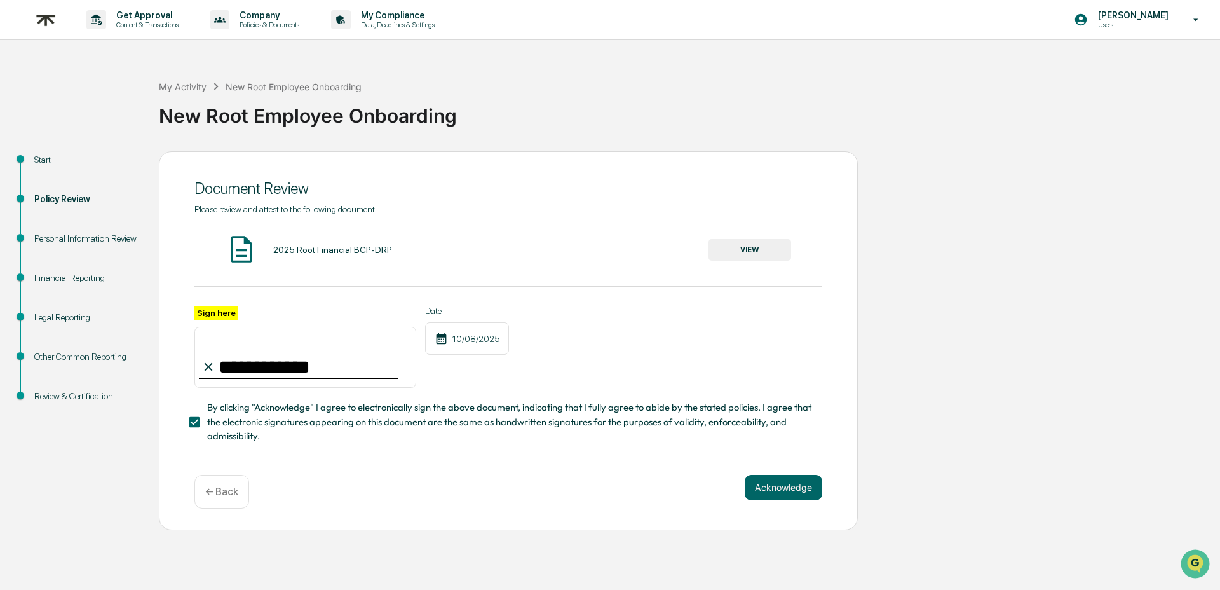
click at [753, 255] on button "VIEW" at bounding box center [750, 250] width 83 height 22
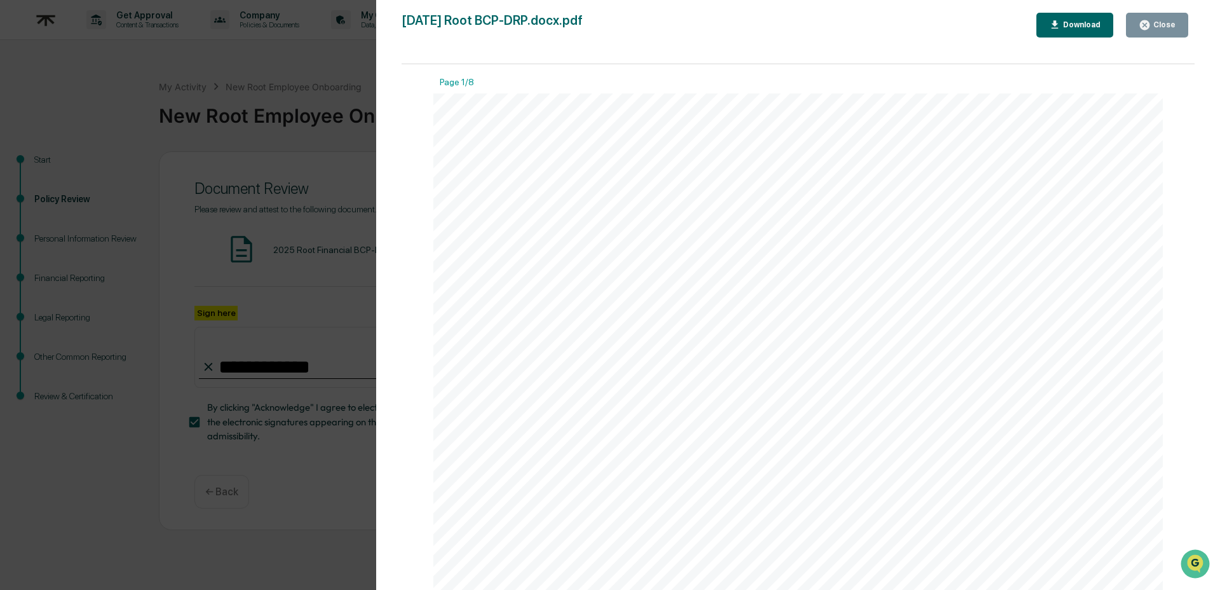
click at [1151, 34] on button "Close" at bounding box center [1157, 25] width 62 height 25
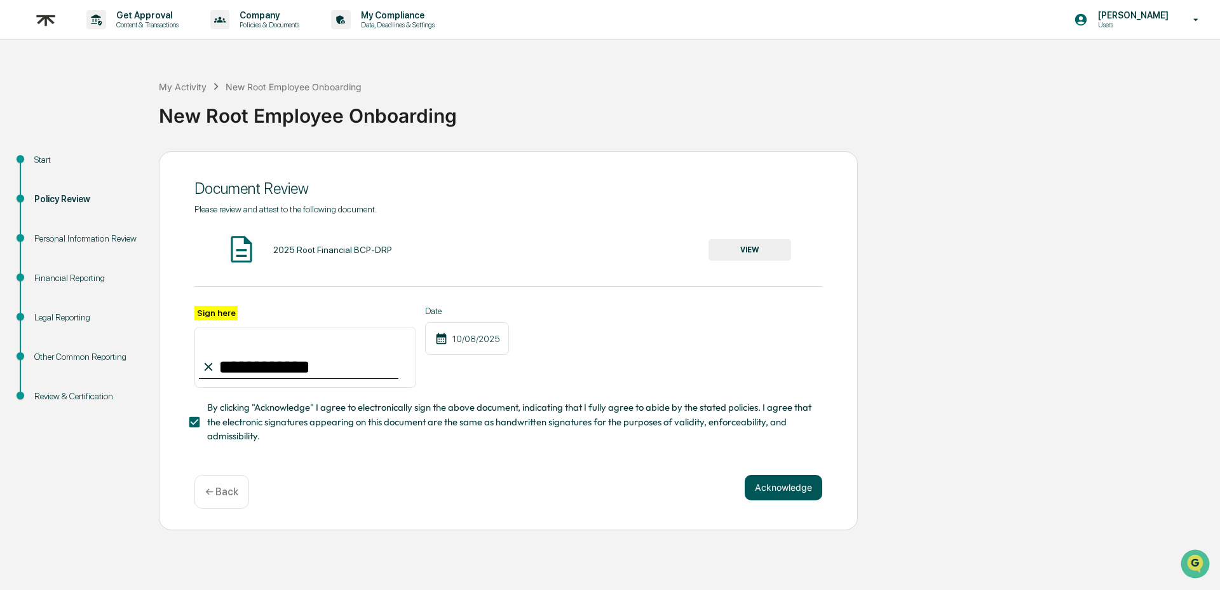
click at [806, 493] on button "Acknowledge" at bounding box center [784, 487] width 78 height 25
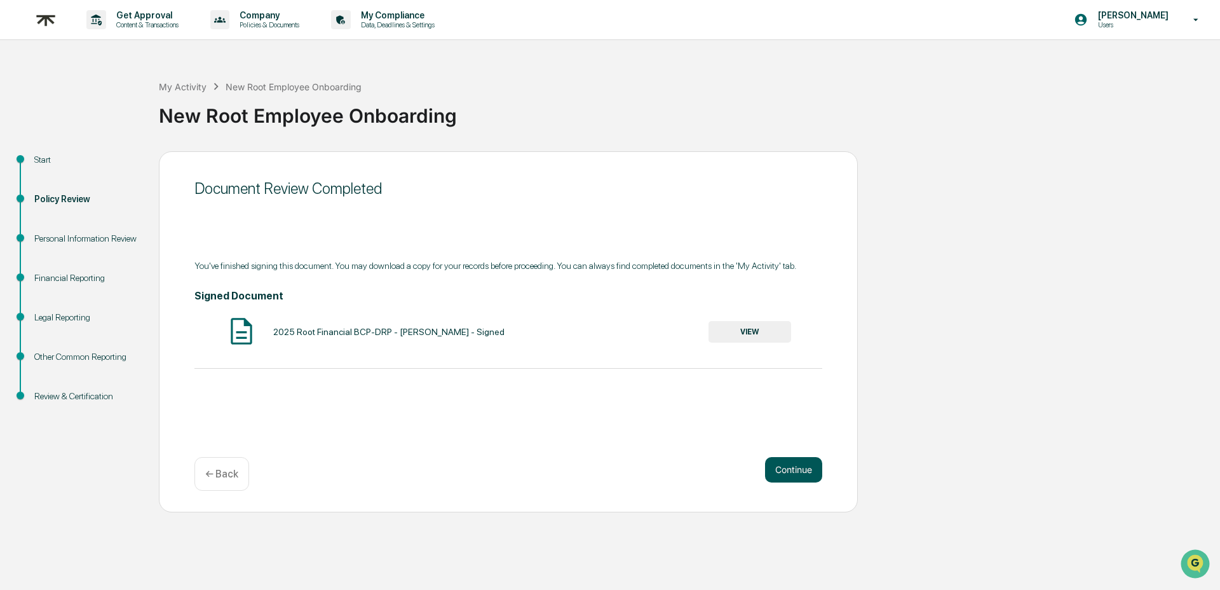
click at [803, 472] on button "Continue" at bounding box center [793, 469] width 57 height 25
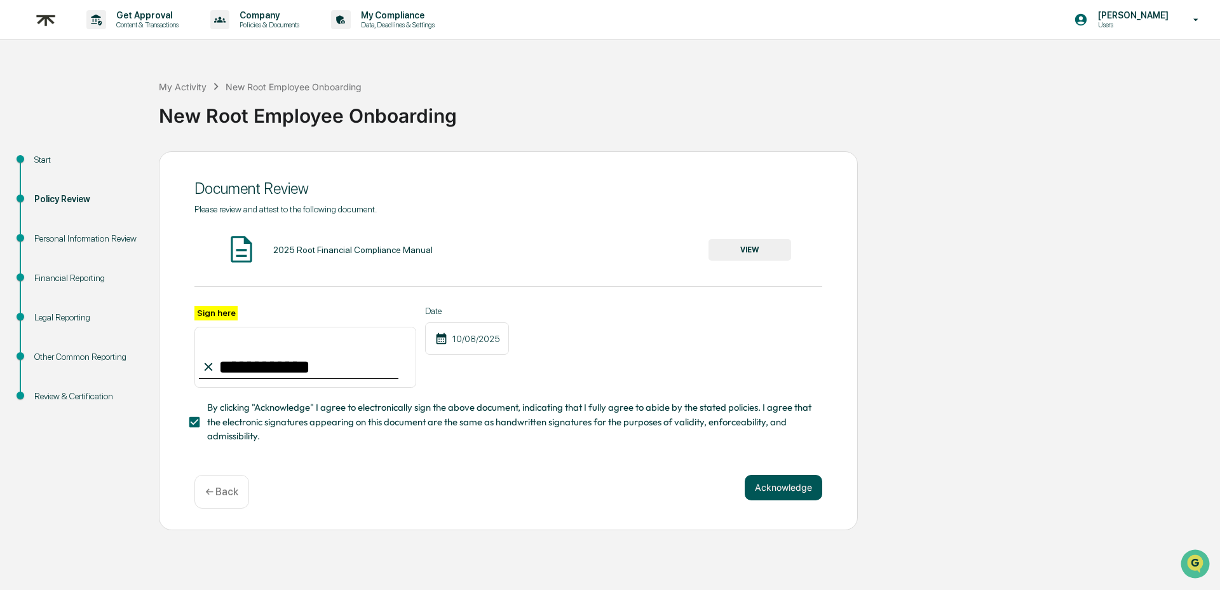
click at [798, 496] on button "Acknowledge" at bounding box center [784, 487] width 78 height 25
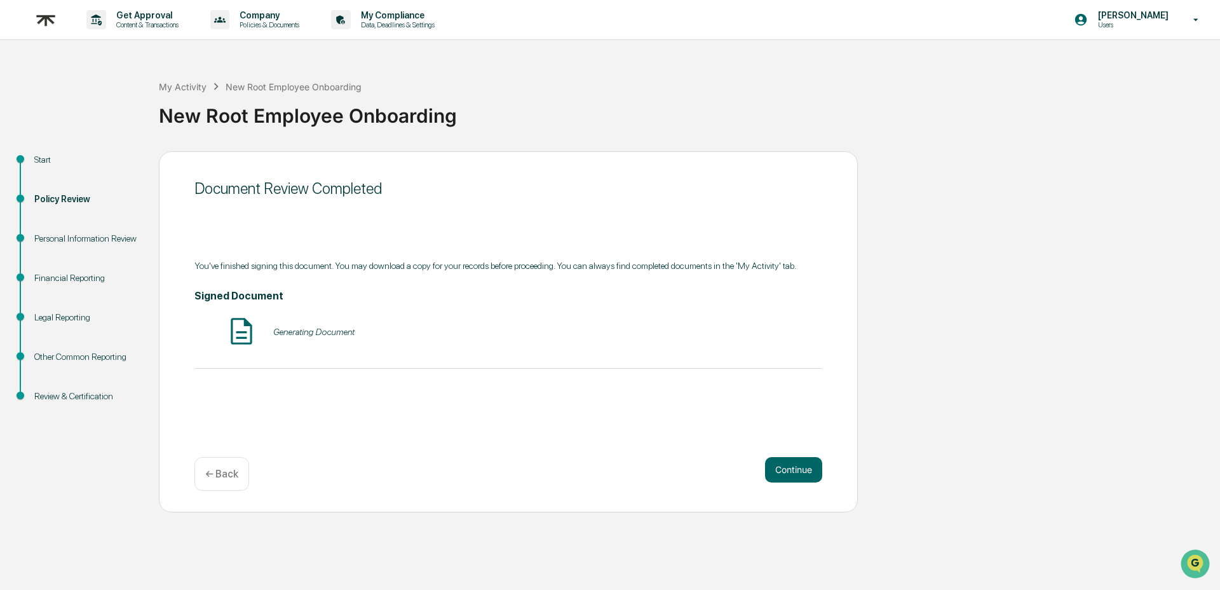
click at [802, 487] on div "Continue ← Back" at bounding box center [509, 474] width 628 height 34
click at [803, 477] on button "Continue" at bounding box center [793, 469] width 57 height 25
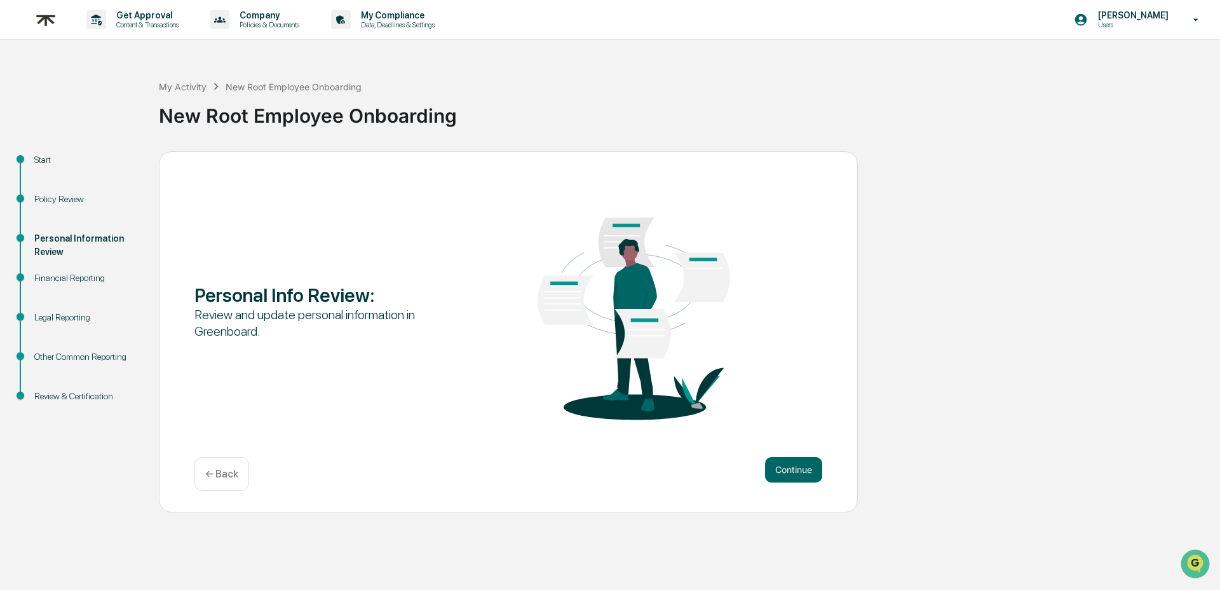
click at [803, 477] on button "Continue" at bounding box center [793, 469] width 57 height 25
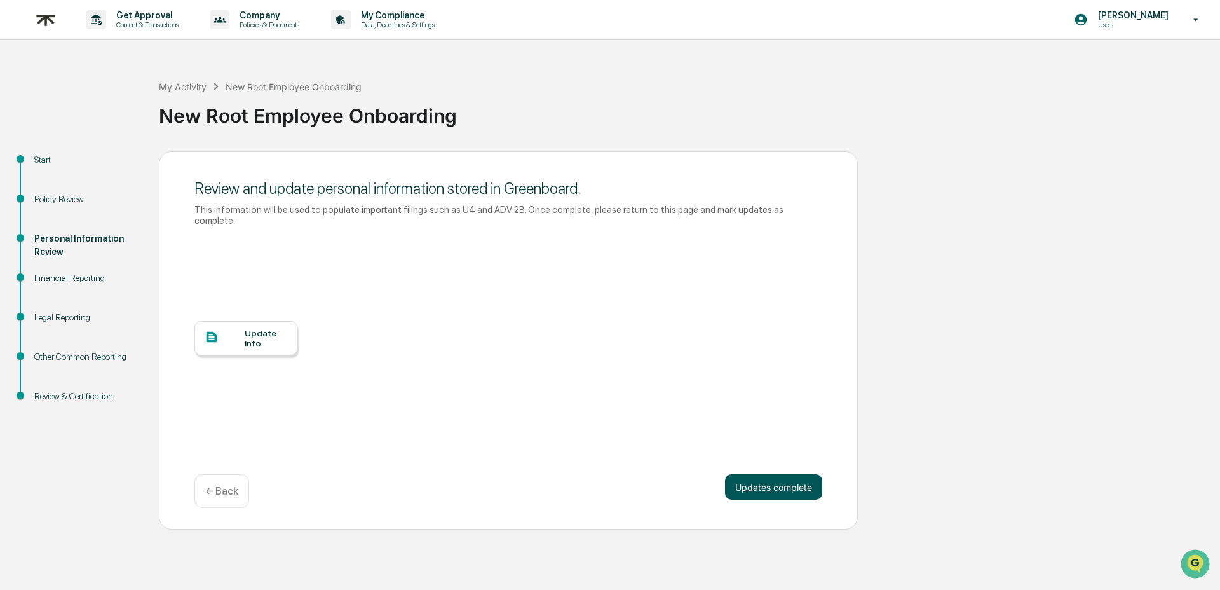
click at [802, 479] on button "Updates complete" at bounding box center [773, 486] width 97 height 25
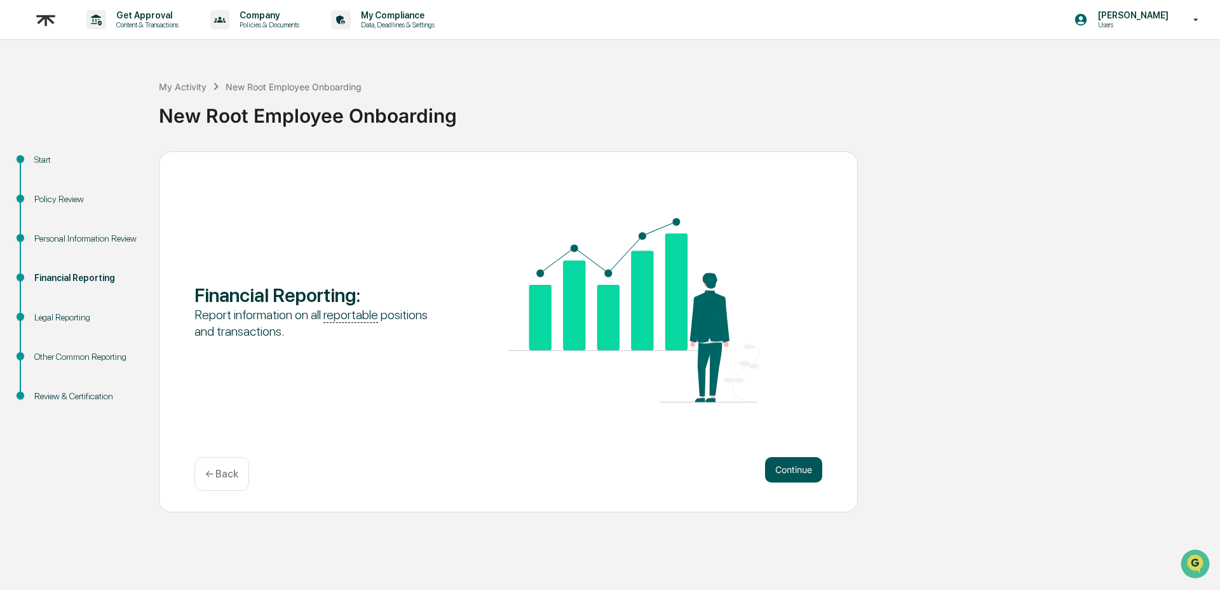
click at [802, 477] on button "Continue" at bounding box center [793, 469] width 57 height 25
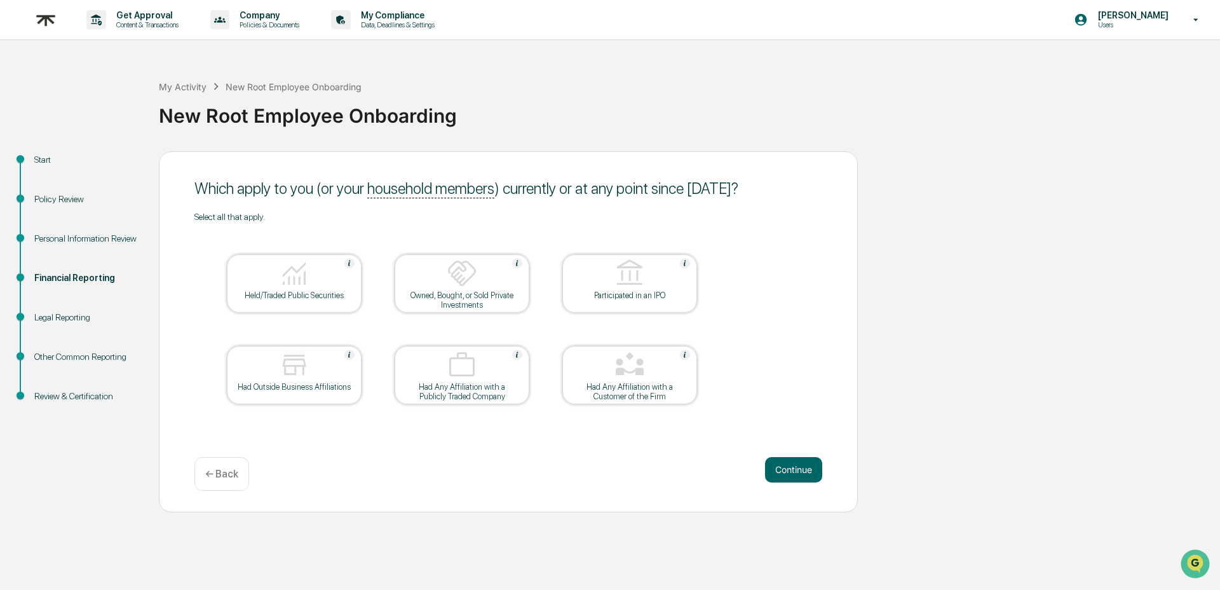
click at [313, 288] on div at bounding box center [294, 274] width 127 height 32
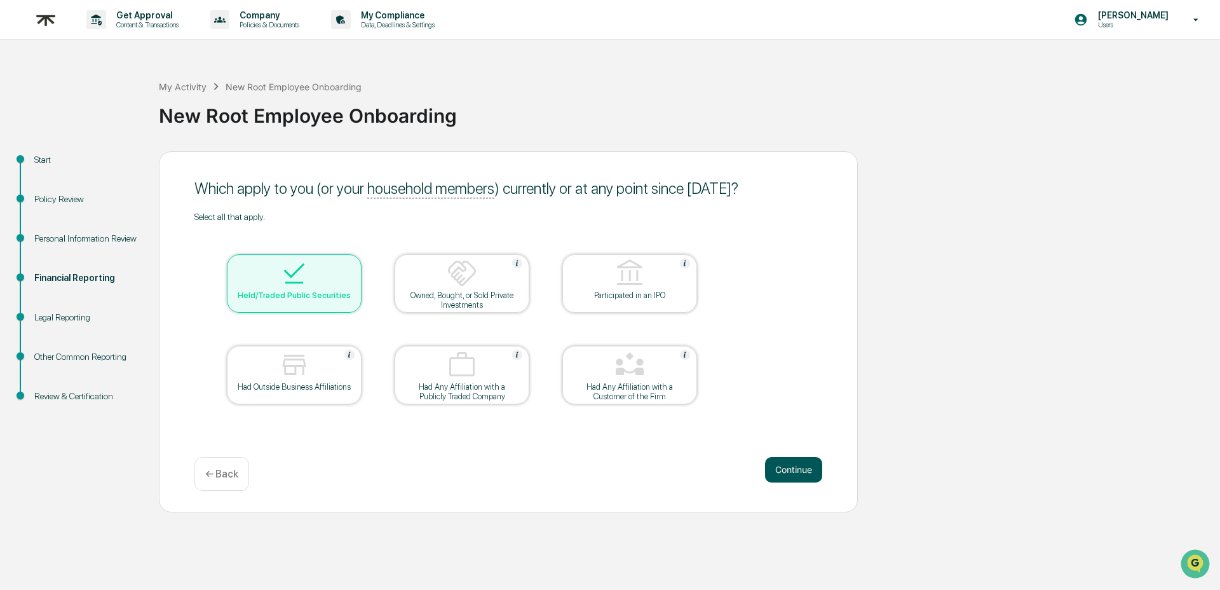
click at [784, 480] on button "Continue" at bounding box center [793, 469] width 57 height 25
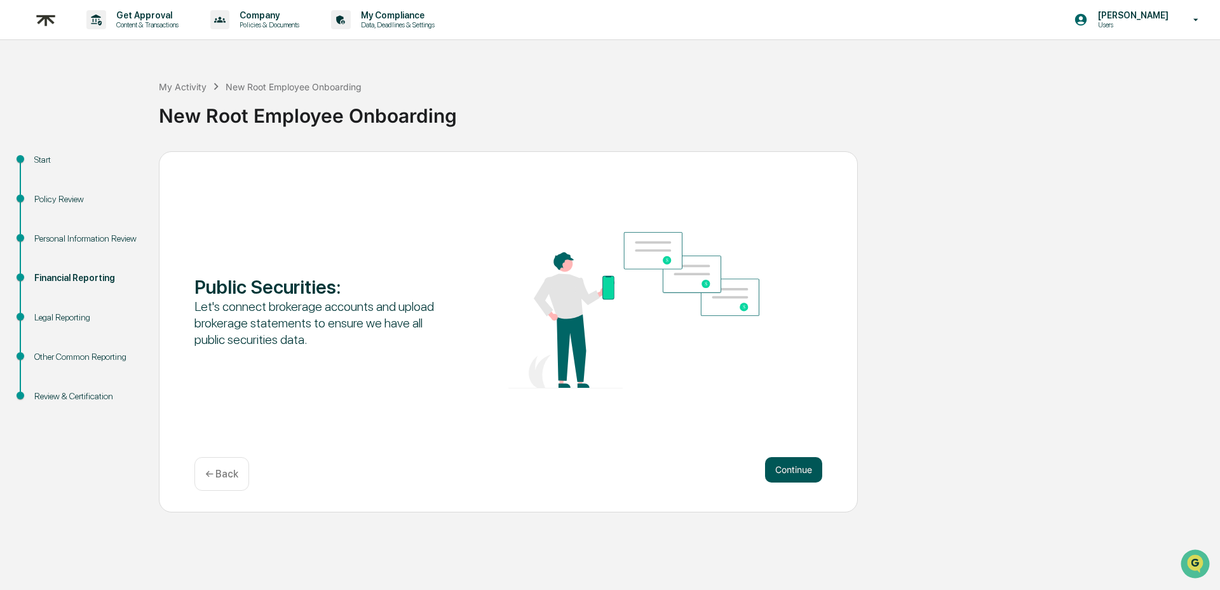
click at [784, 478] on button "Continue" at bounding box center [793, 469] width 57 height 25
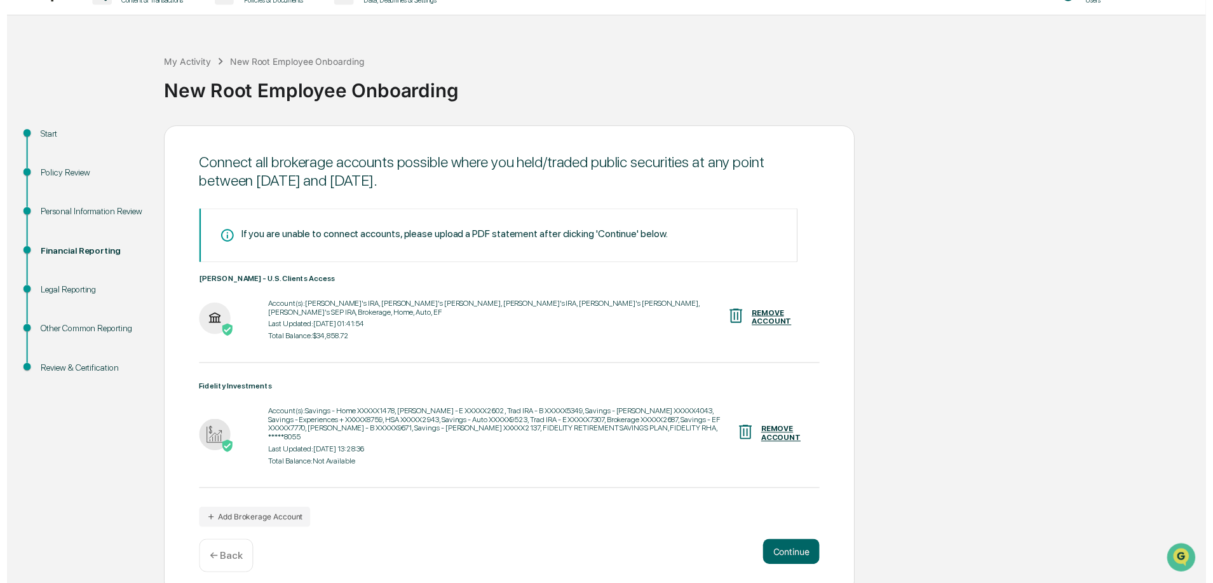
scroll to position [31, 0]
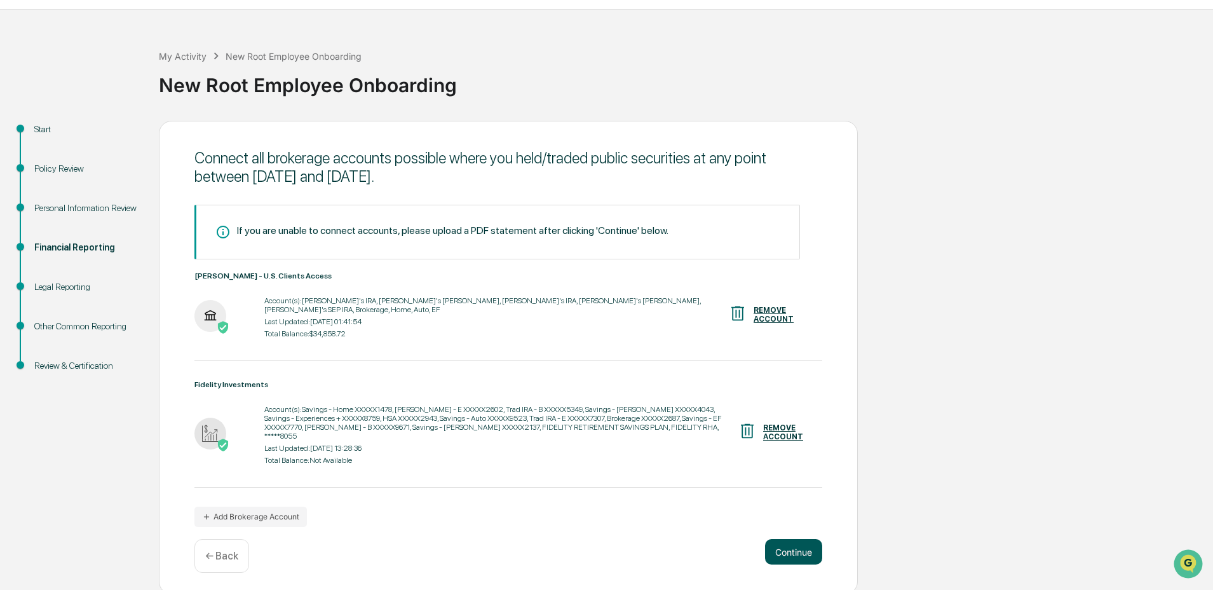
click at [801, 555] on button "Continue" at bounding box center [793, 551] width 57 height 25
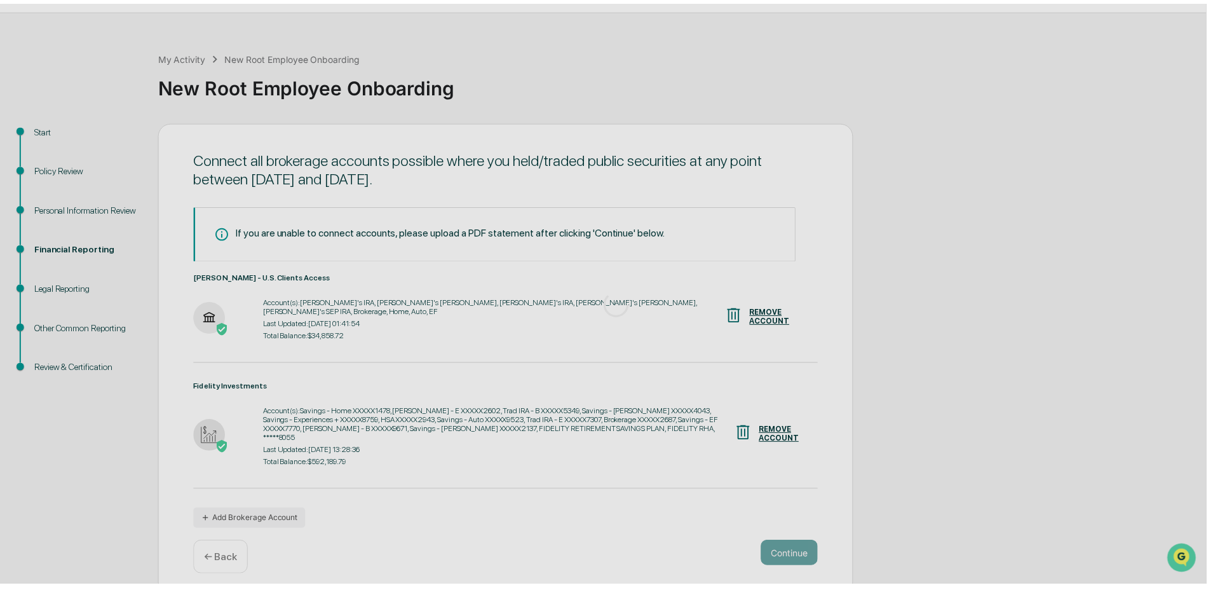
scroll to position [0, 0]
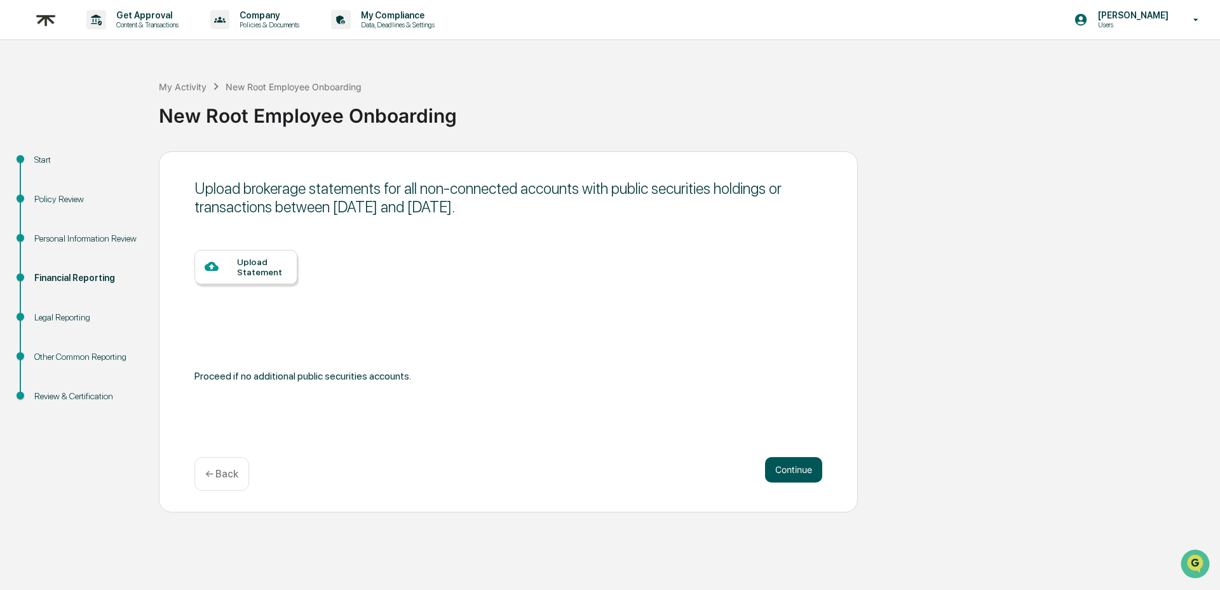
click at [800, 477] on button "Continue" at bounding box center [793, 469] width 57 height 25
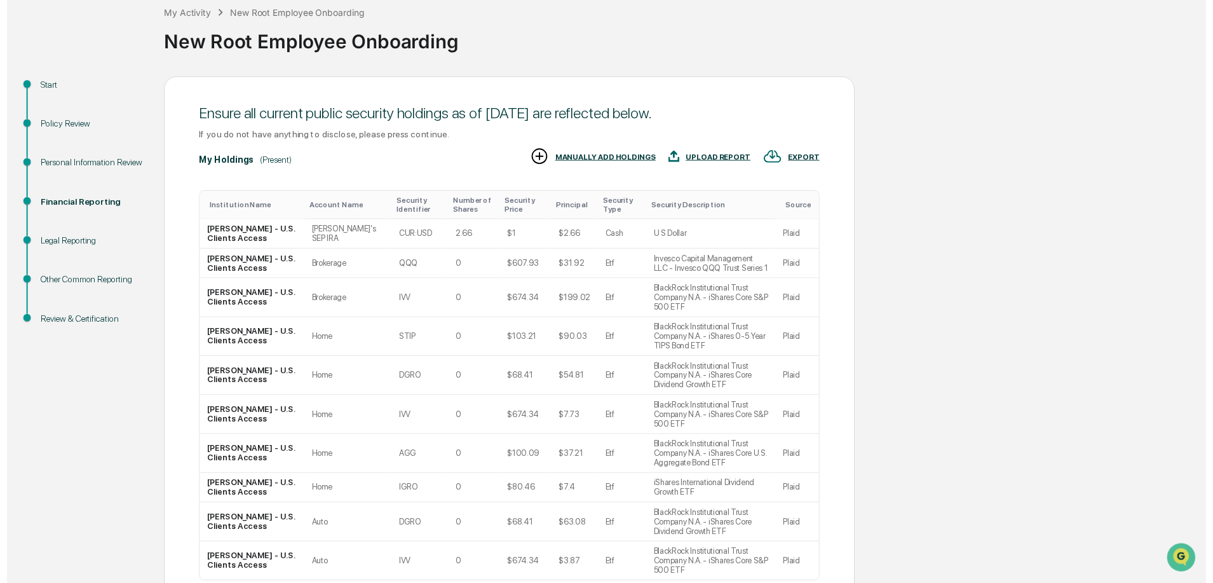
scroll to position [158, 0]
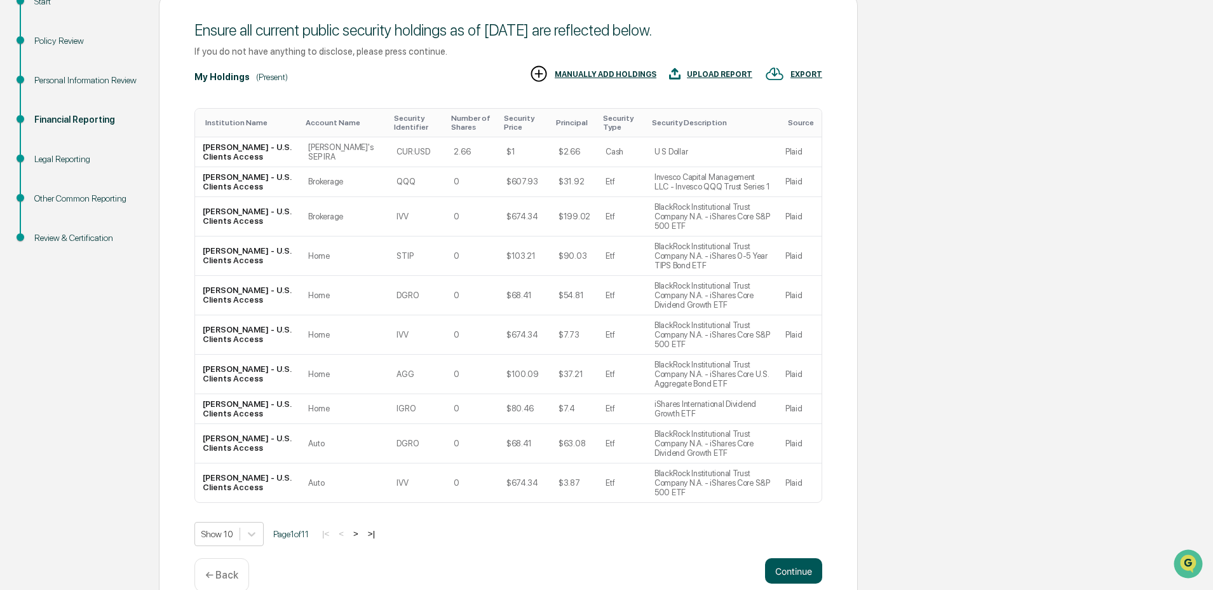
click at [791, 558] on button "Continue" at bounding box center [793, 570] width 57 height 25
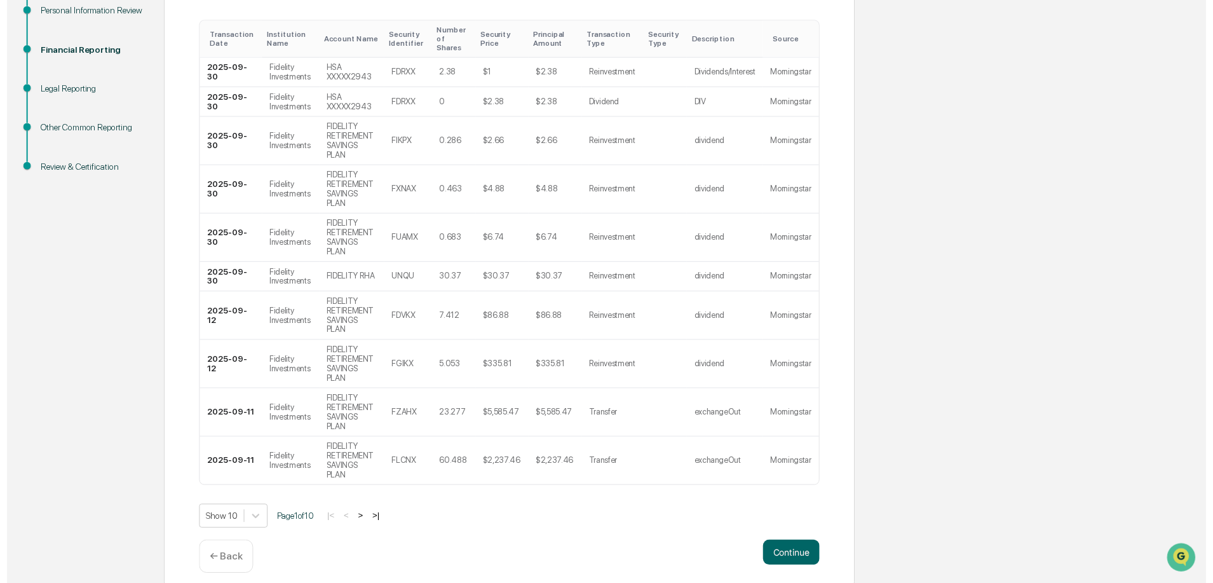
scroll to position [279, 0]
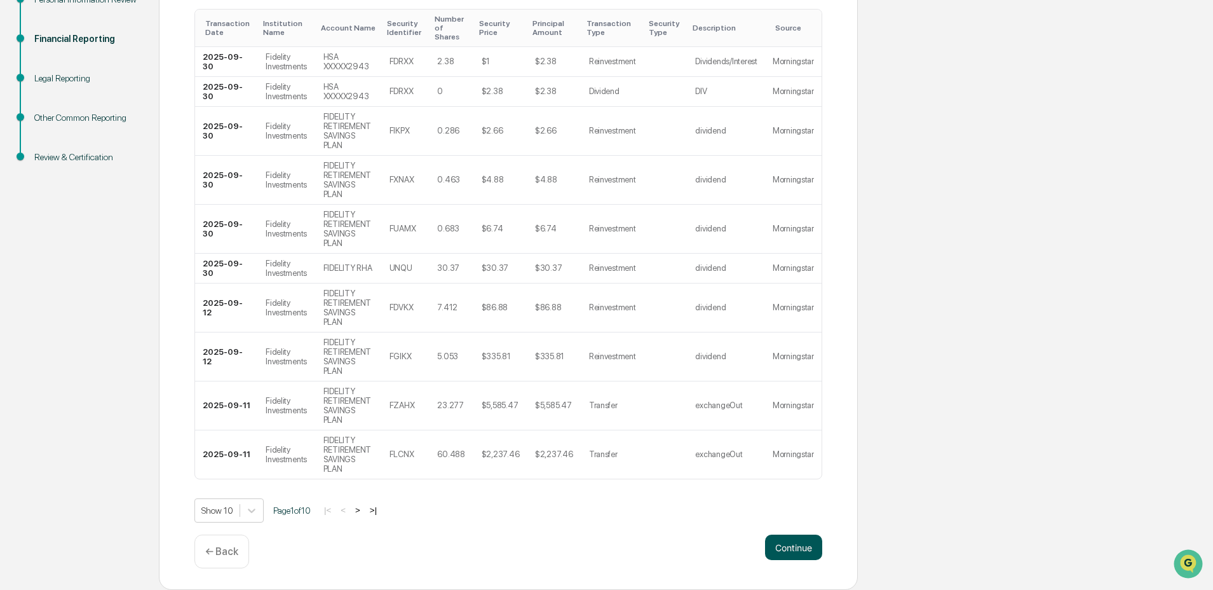
click at [813, 540] on button "Continue" at bounding box center [793, 547] width 57 height 25
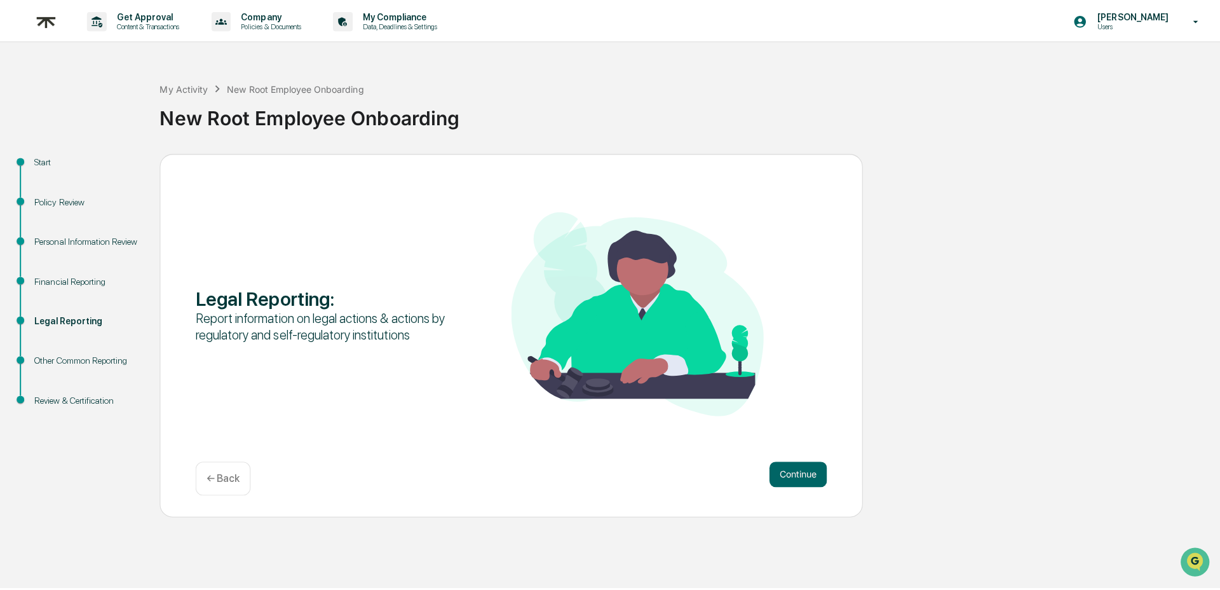
scroll to position [0, 0]
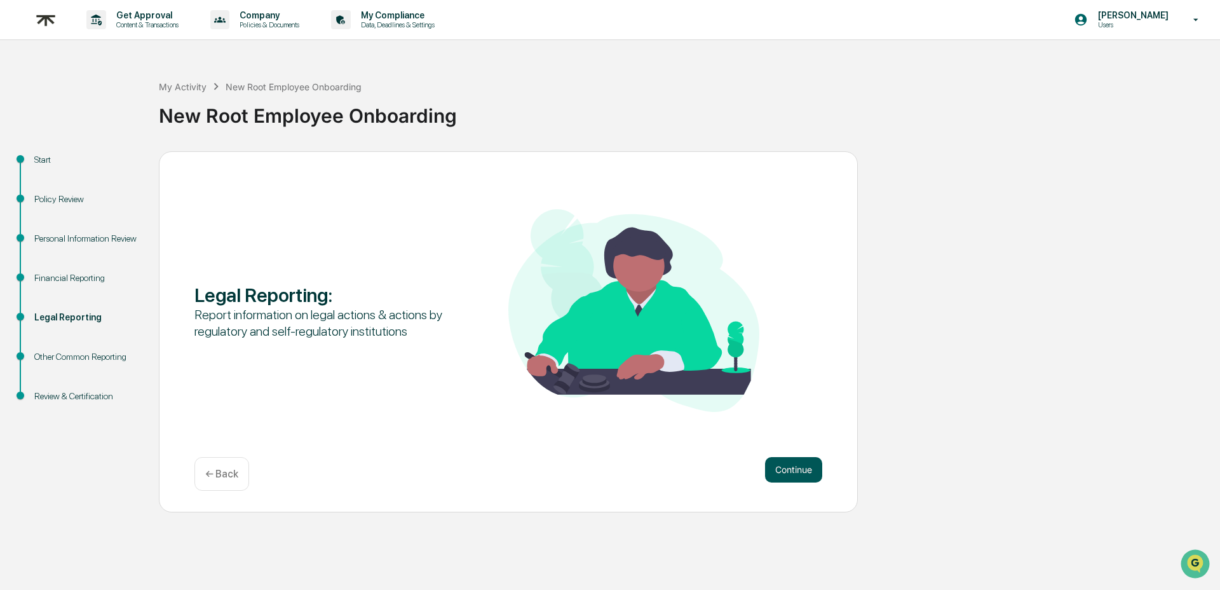
click at [813, 470] on button "Continue" at bounding box center [793, 469] width 57 height 25
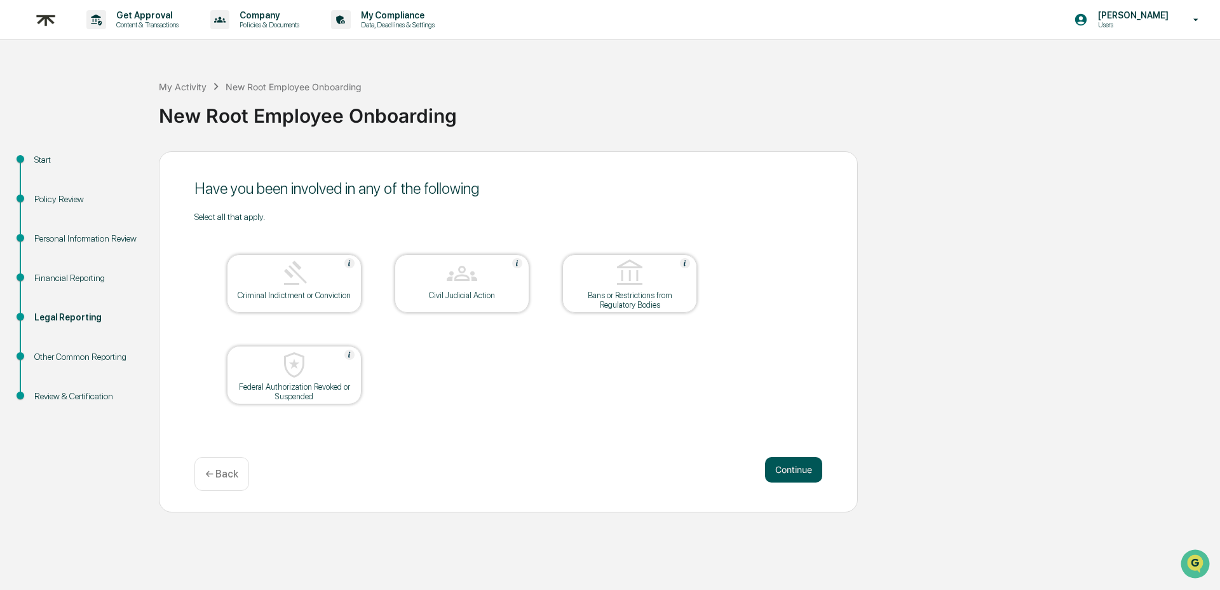
click at [811, 470] on button "Continue" at bounding box center [793, 469] width 57 height 25
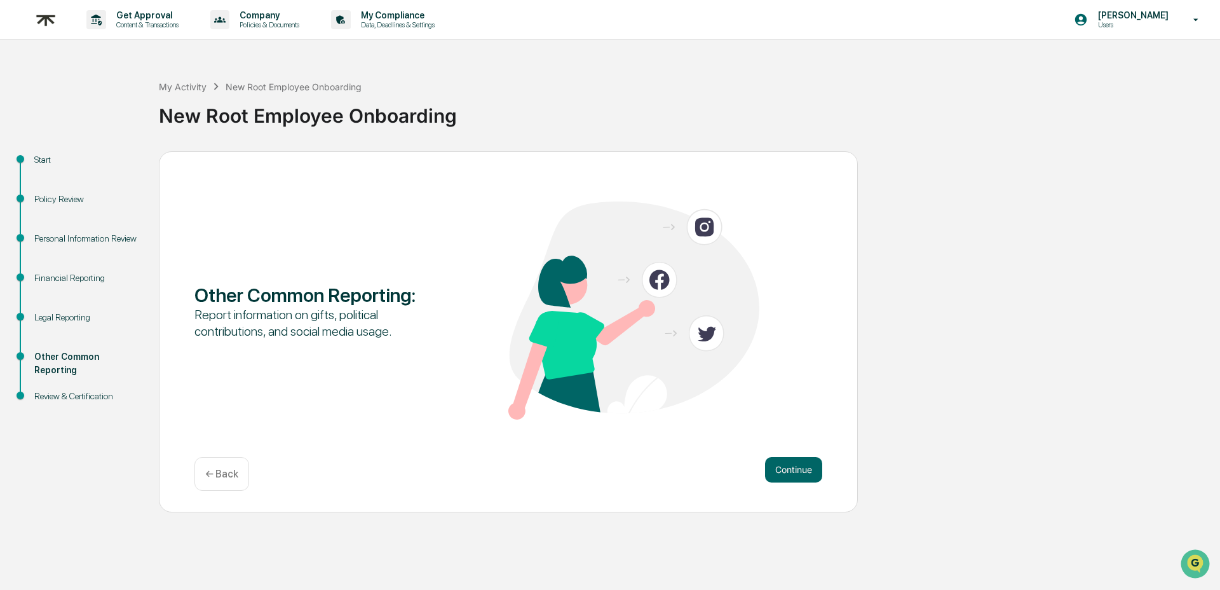
click at [811, 470] on button "Continue" at bounding box center [793, 469] width 57 height 25
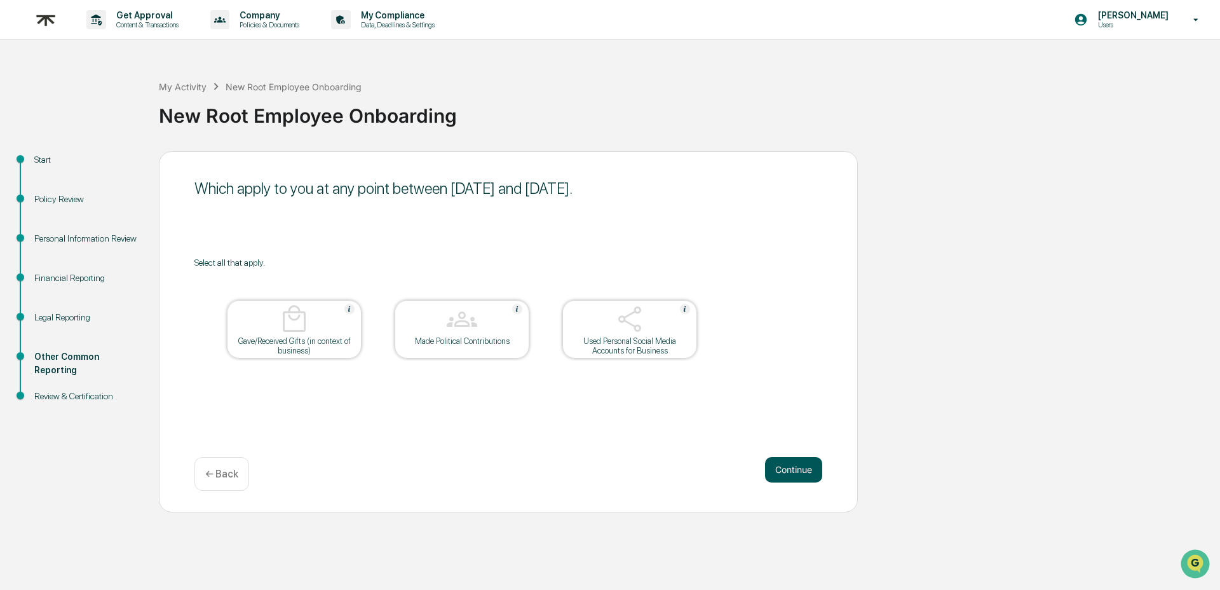
click at [808, 470] on button "Continue" at bounding box center [793, 469] width 57 height 25
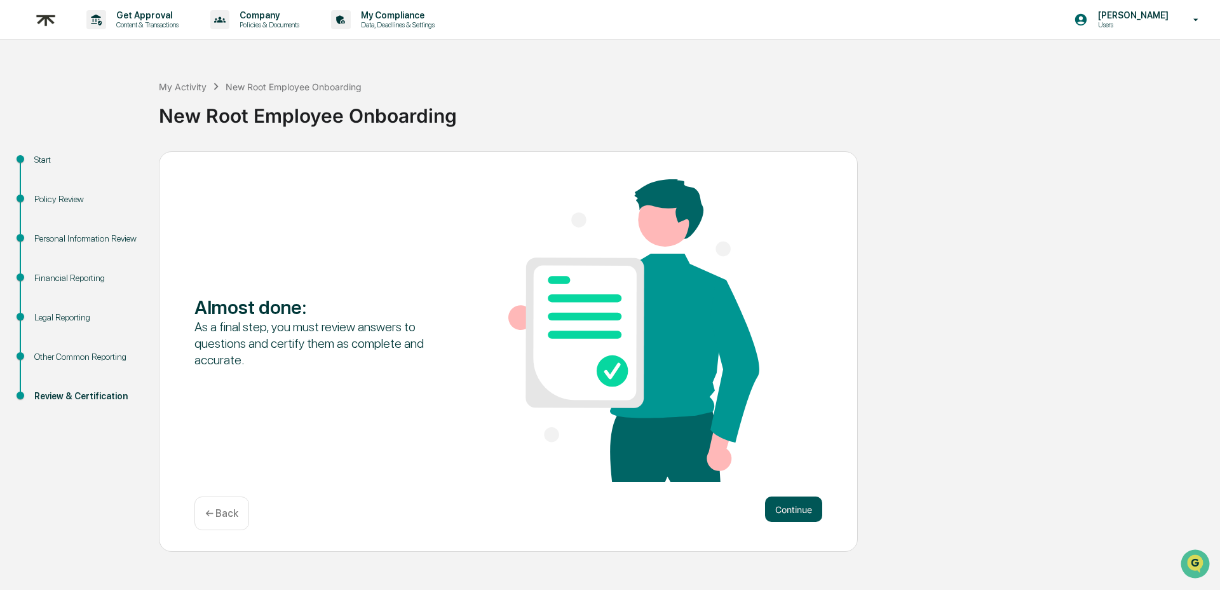
click at [797, 512] on button "Continue" at bounding box center [793, 508] width 57 height 25
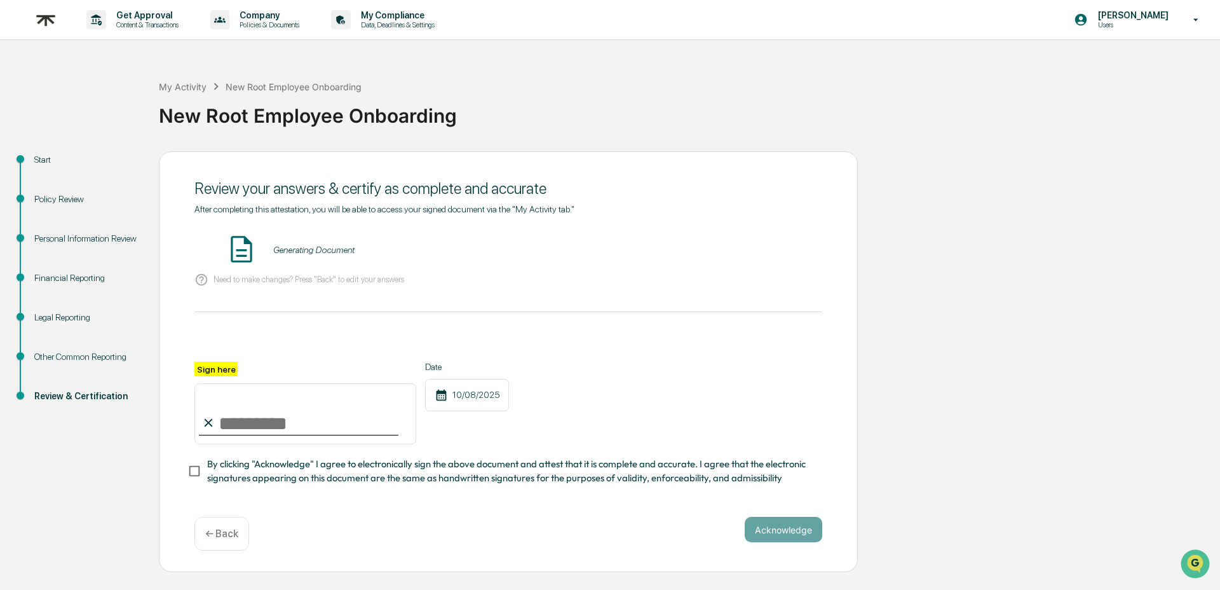
click at [224, 420] on input "Sign here" at bounding box center [306, 413] width 222 height 61
type input "**********"
click at [462, 400] on div "10/08/2025" at bounding box center [467, 395] width 84 height 32
click at [379, 473] on span "By clicking "Acknowledge" I agree to electronically sign the above document and…" at bounding box center [509, 471] width 605 height 29
click at [793, 520] on button "Acknowledge" at bounding box center [784, 529] width 78 height 25
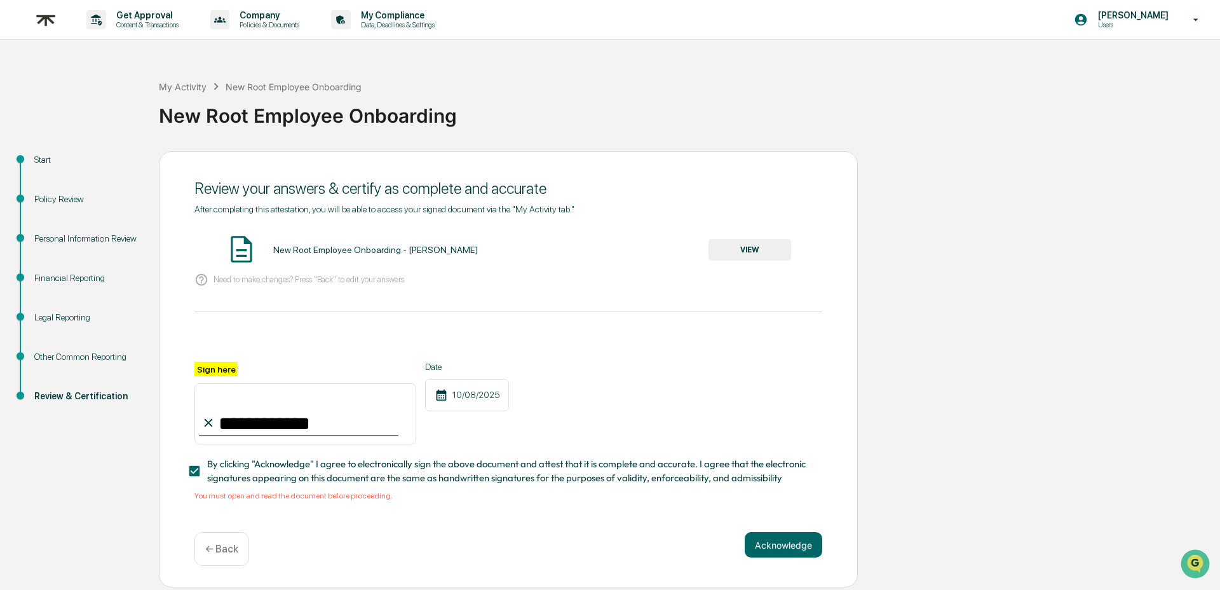
click at [561, 535] on div "Acknowledge ← Back" at bounding box center [509, 549] width 628 height 34
click at [767, 254] on button "VIEW" at bounding box center [750, 250] width 83 height 22
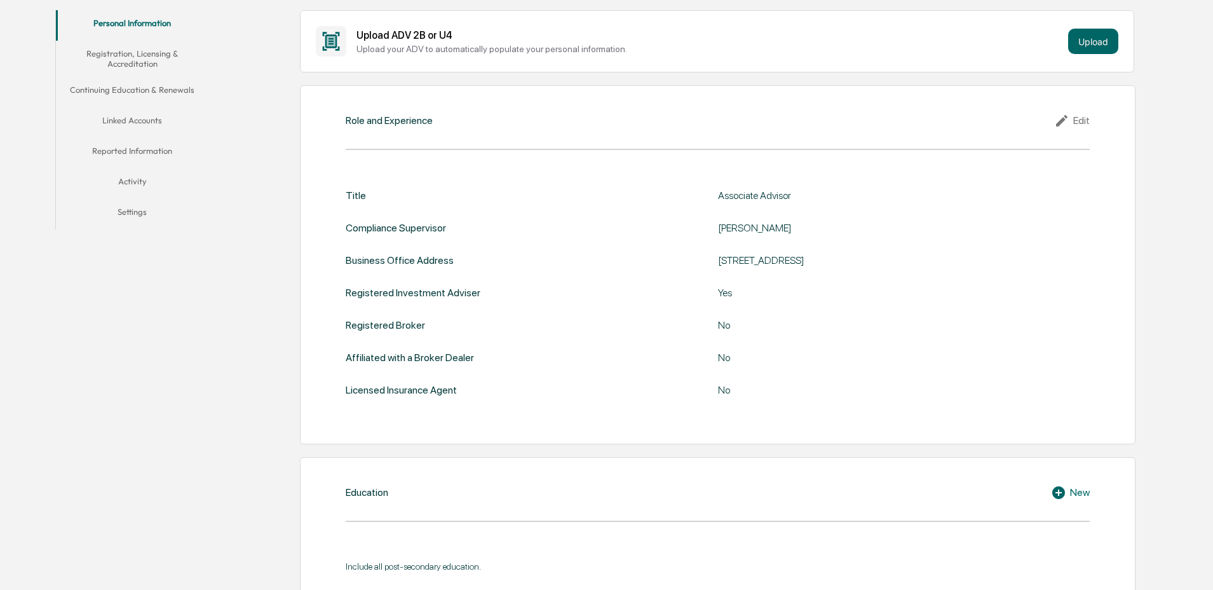
scroll to position [254, 0]
